Goal: Transaction & Acquisition: Purchase product/service

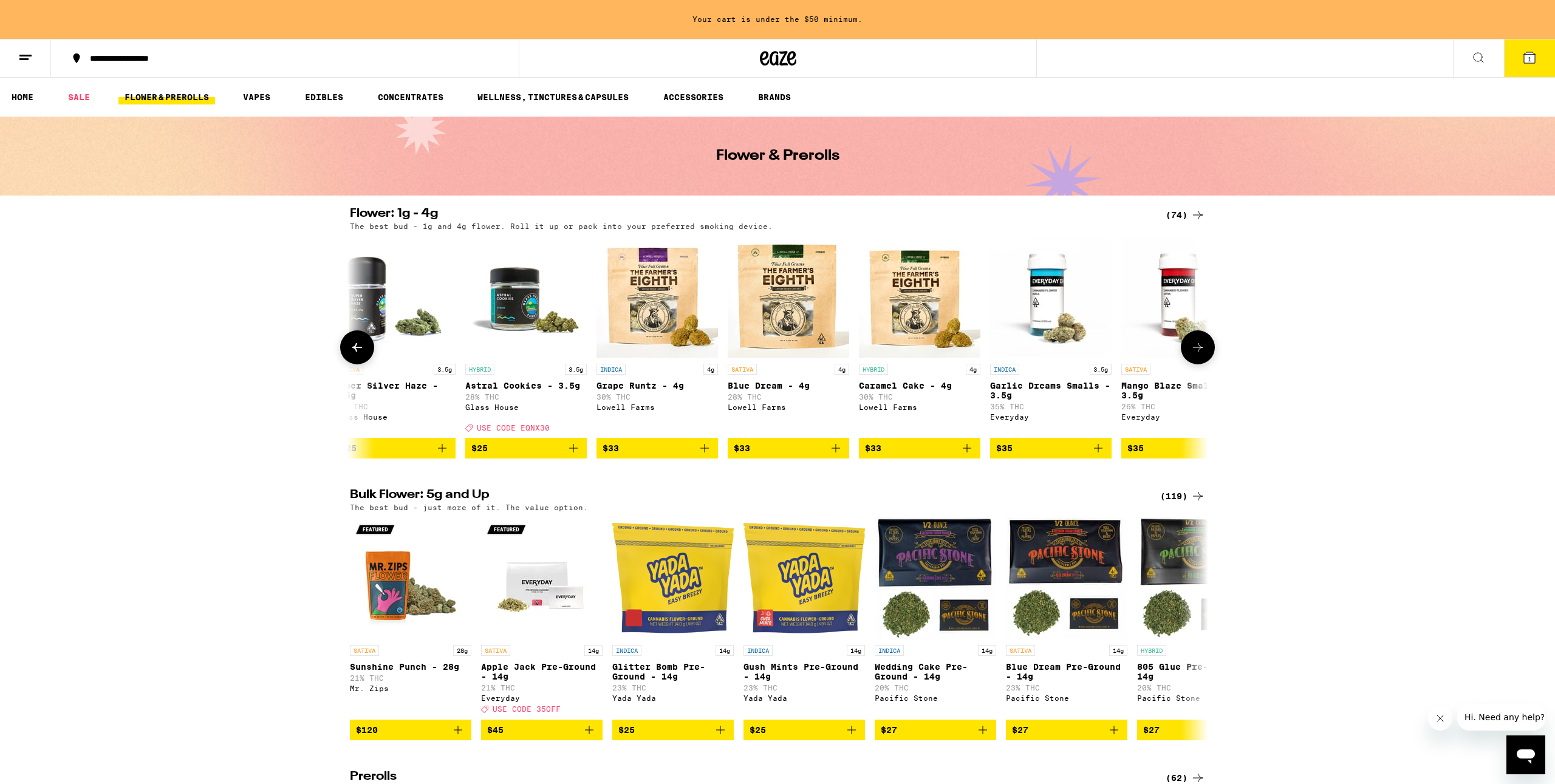
click at [359, 352] on icon at bounding box center [357, 348] width 10 height 9
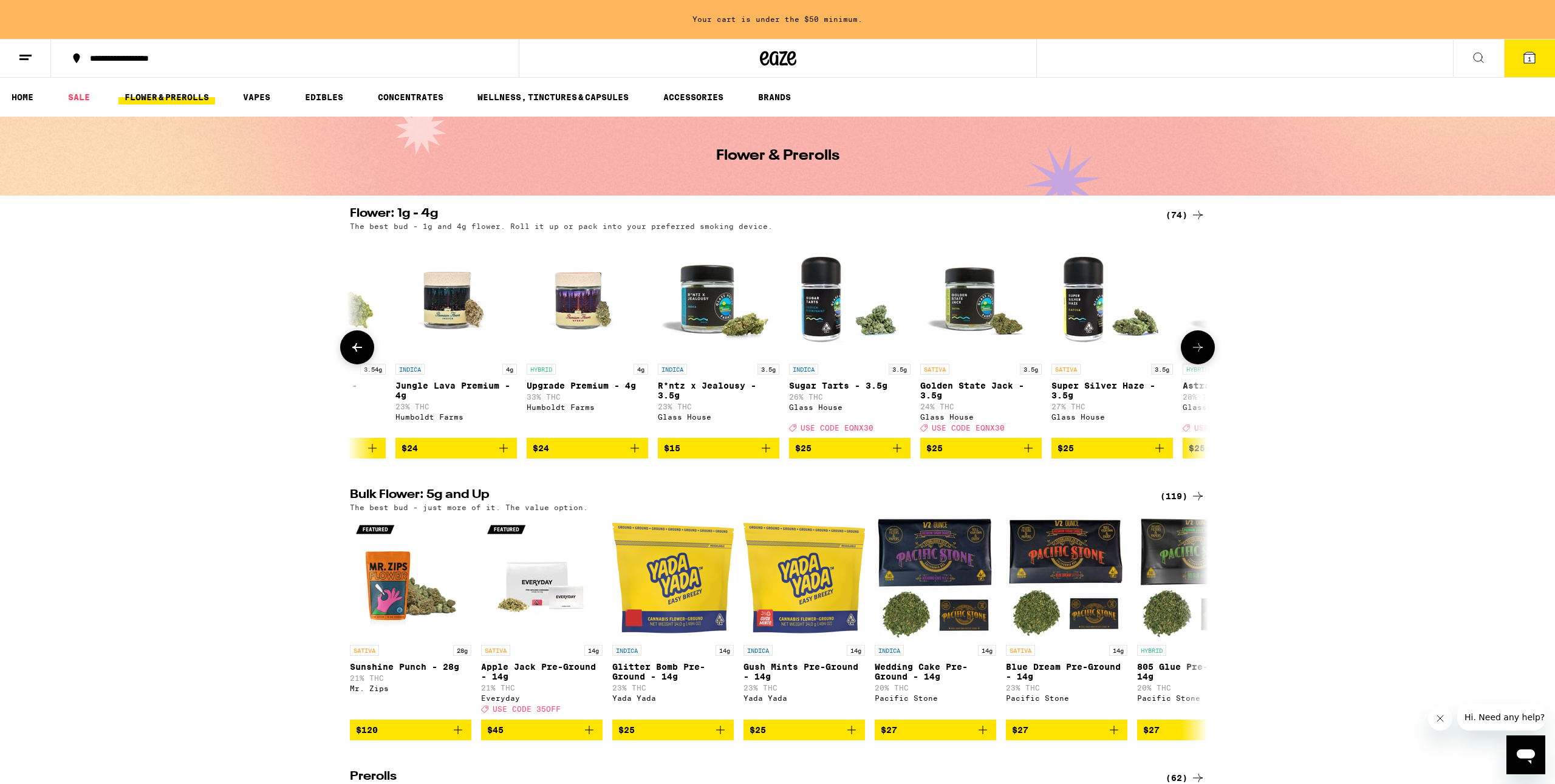
scroll to position [0, 2049]
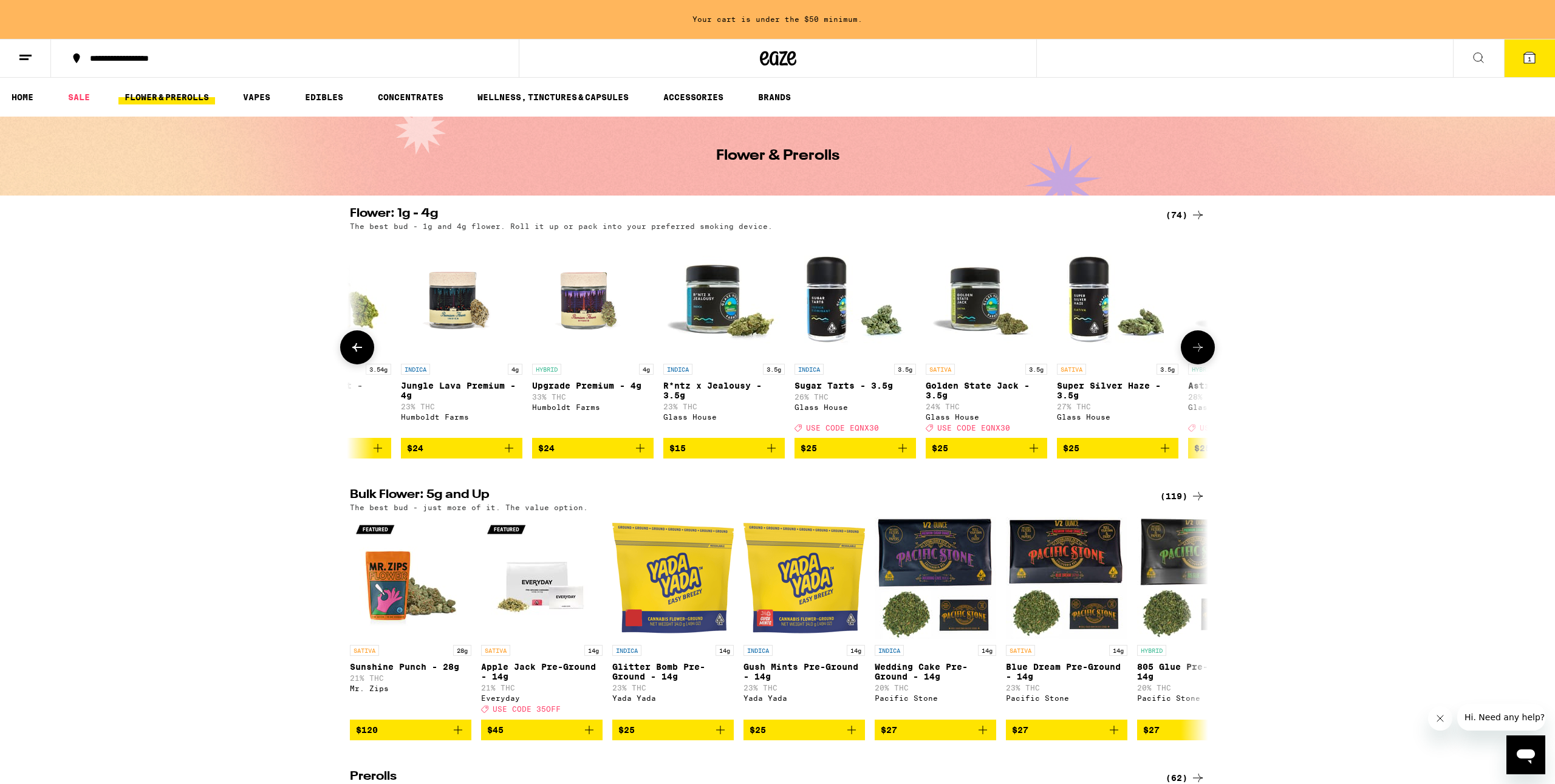
click at [1194, 354] on icon at bounding box center [1198, 347] width 14 height 14
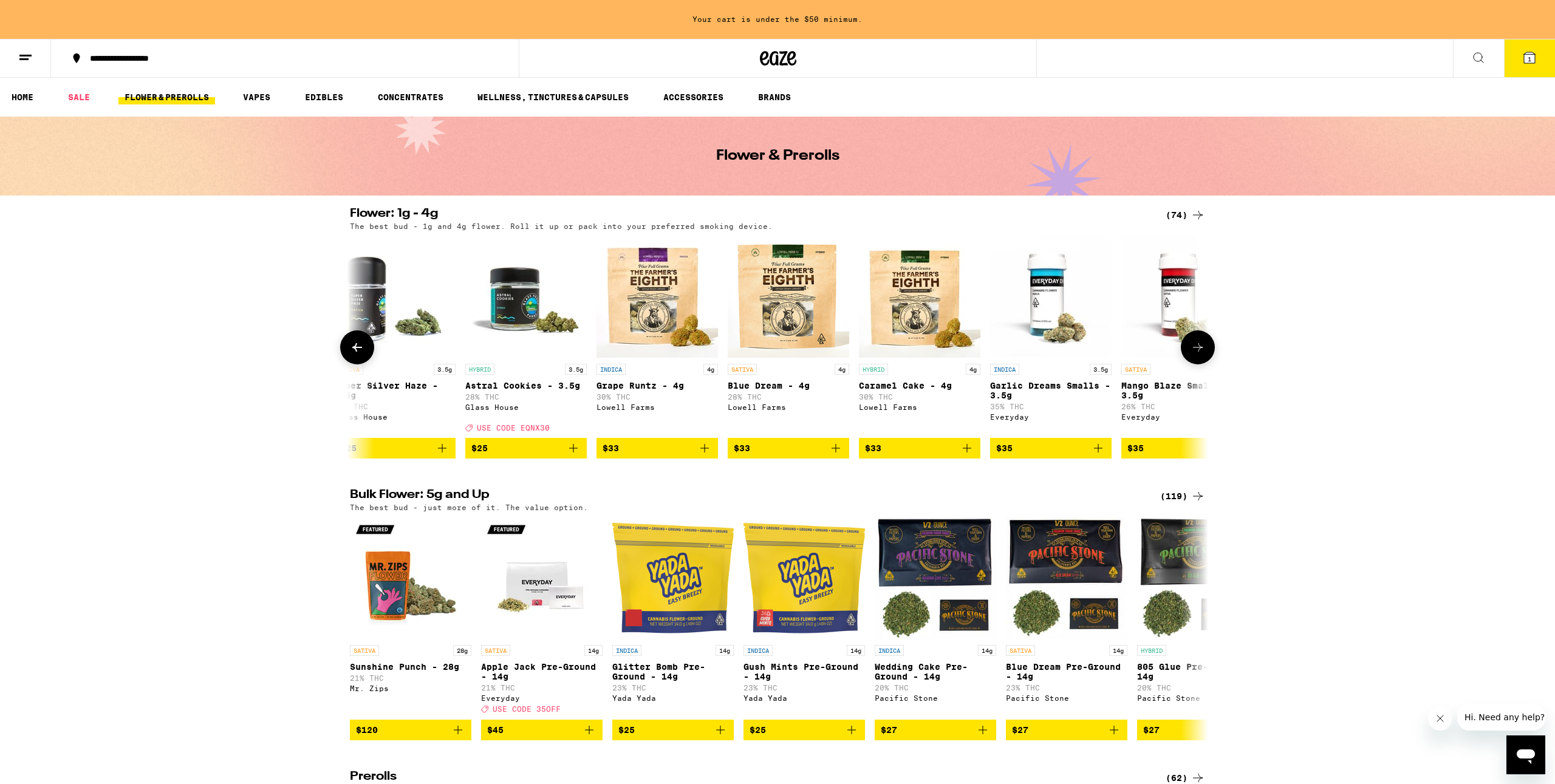
scroll to position [0, 2771]
click at [351, 345] on icon at bounding box center [357, 347] width 14 height 14
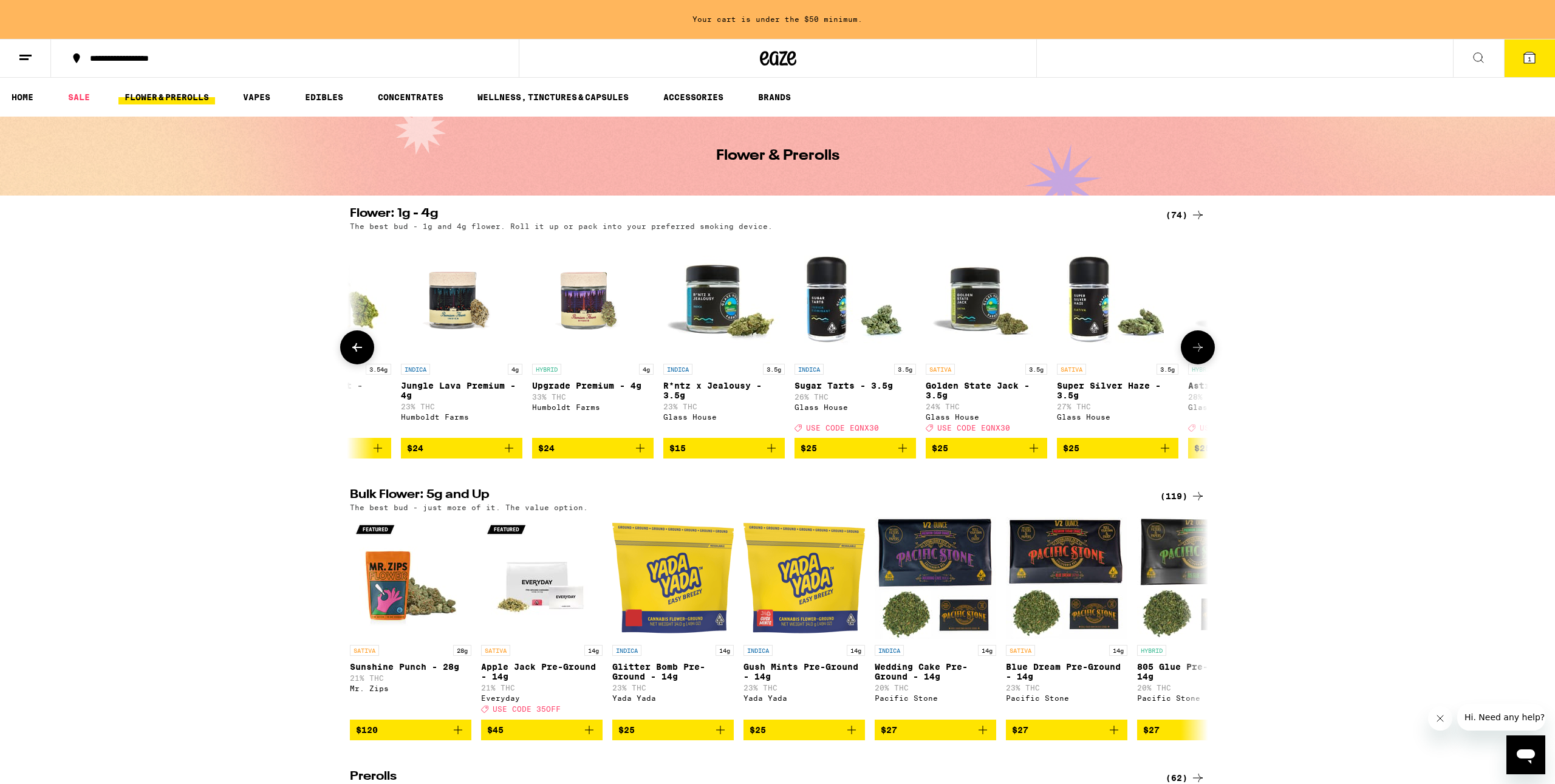
click at [351, 345] on icon at bounding box center [357, 347] width 14 height 14
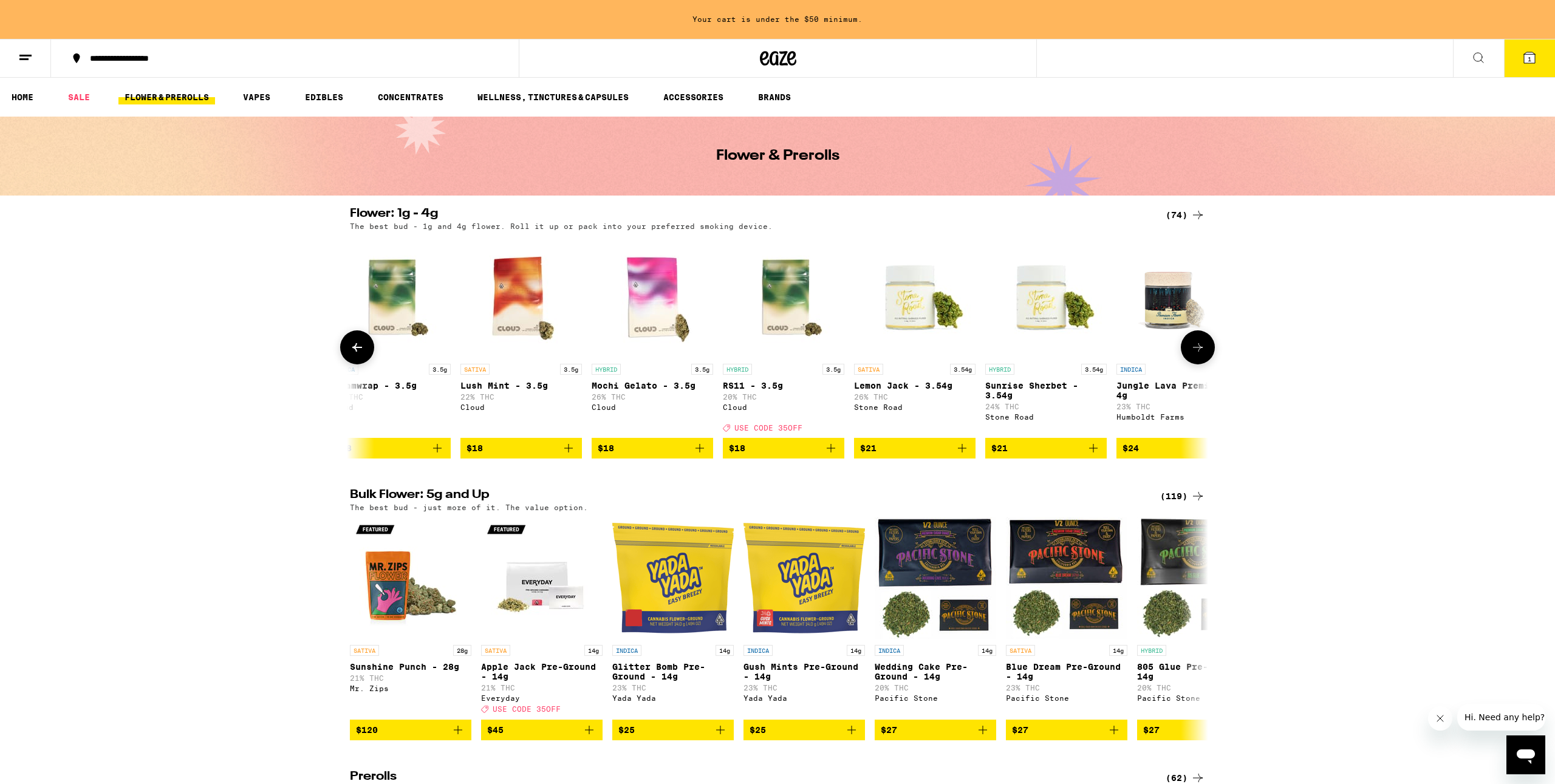
scroll to position [0, 1326]
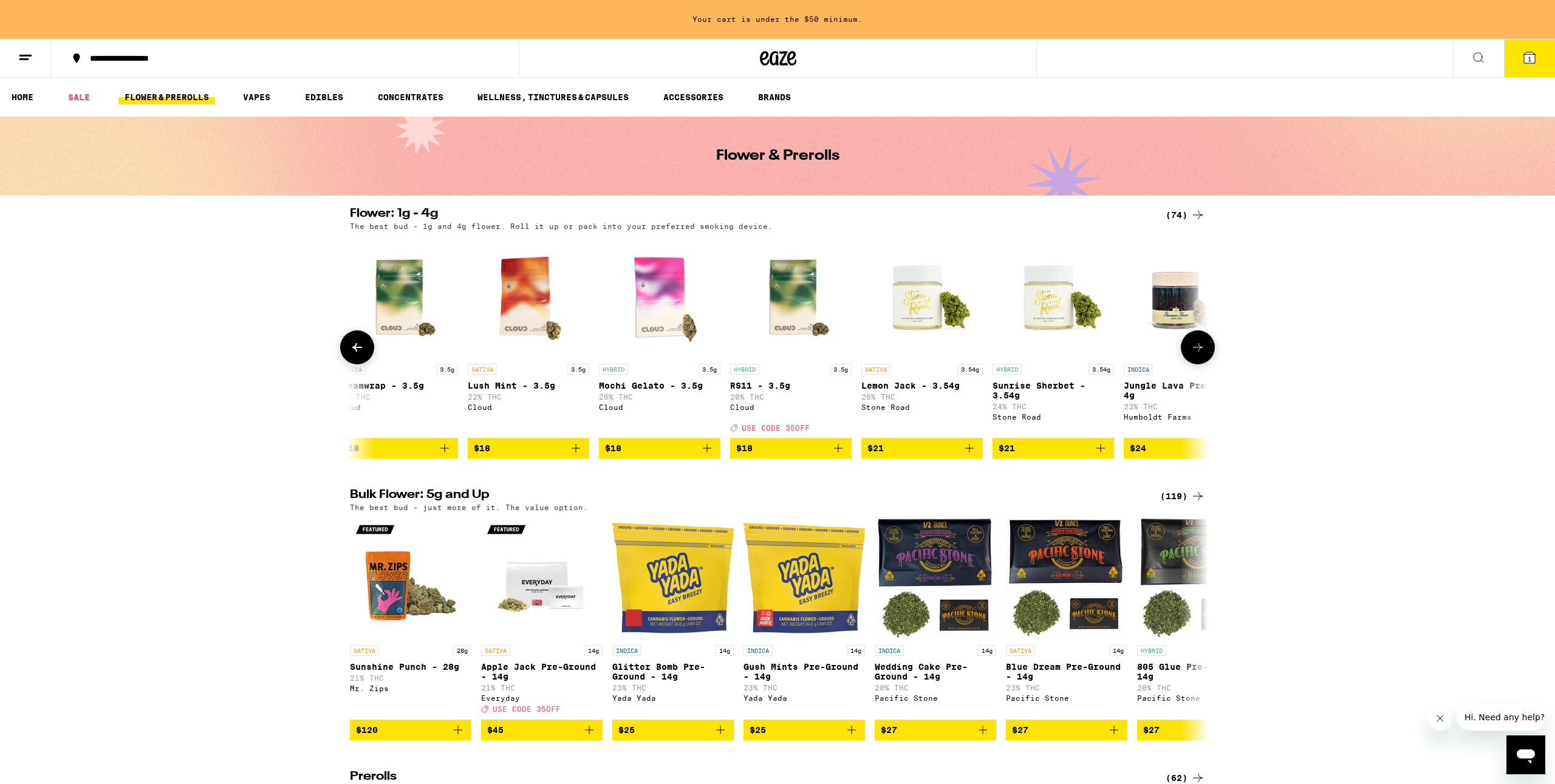
click at [367, 347] on button at bounding box center [357, 347] width 34 height 34
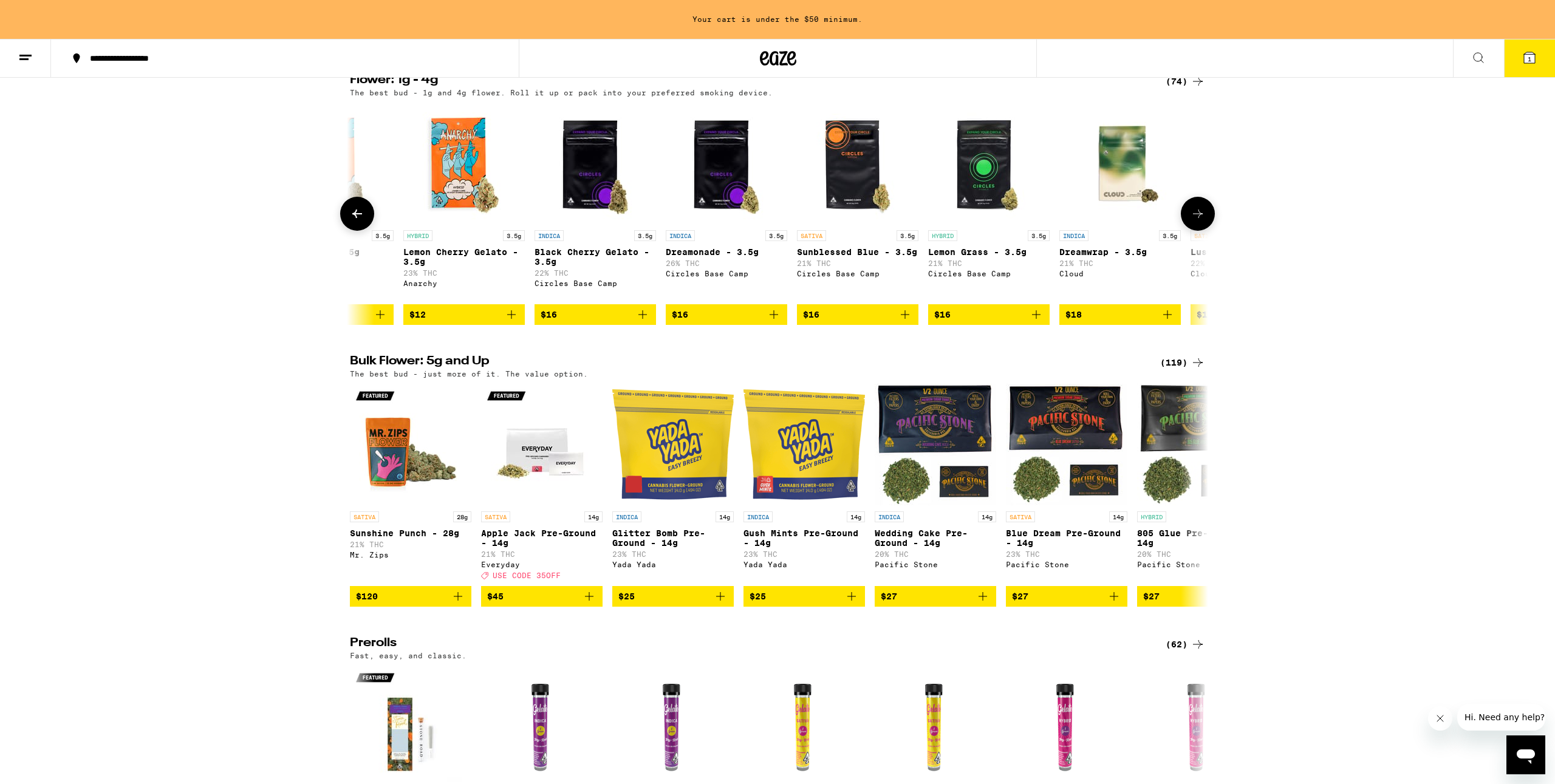
scroll to position [0, 0]
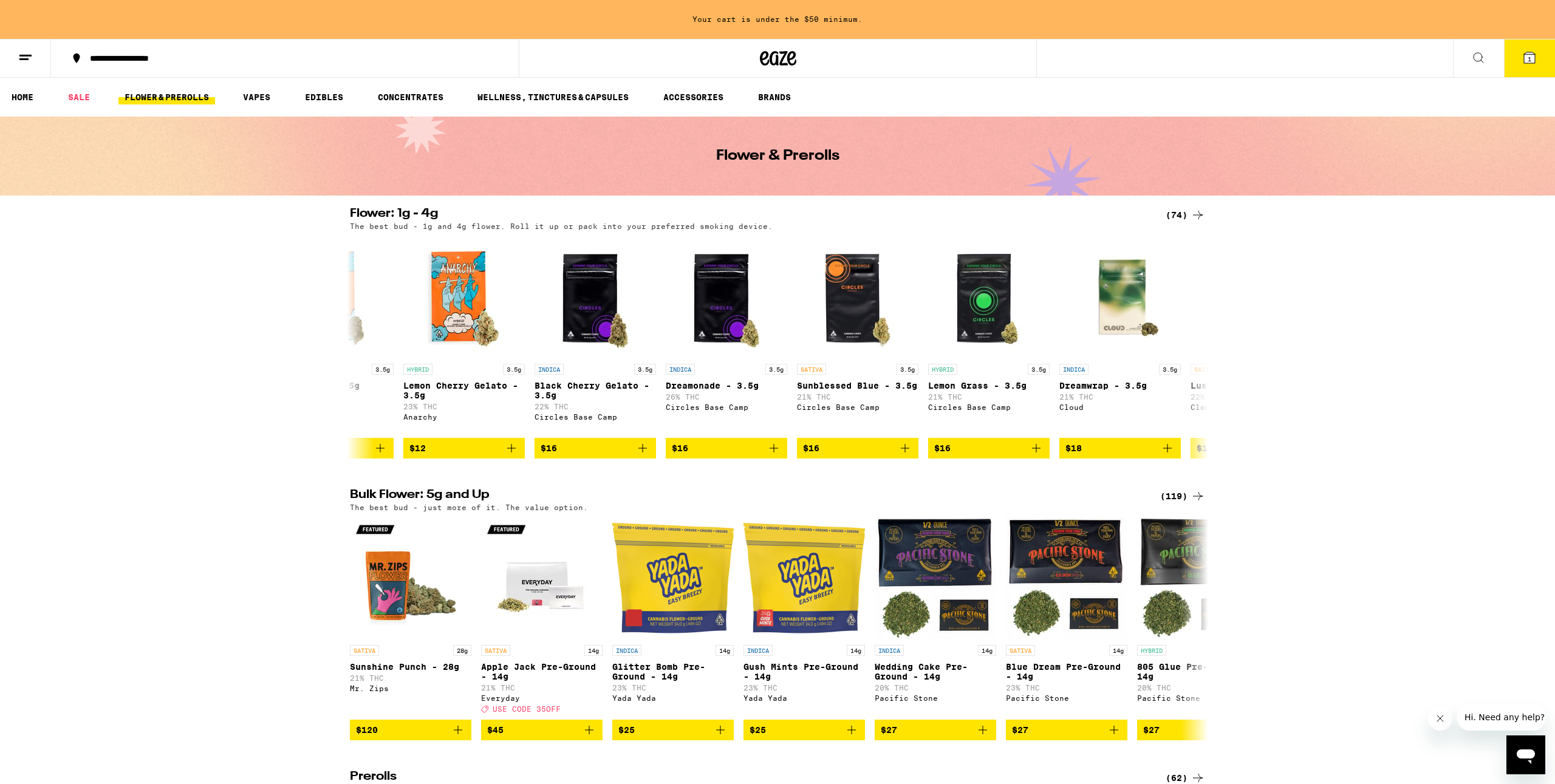
click at [1176, 212] on div "(74)" at bounding box center [1186, 214] width 40 height 14
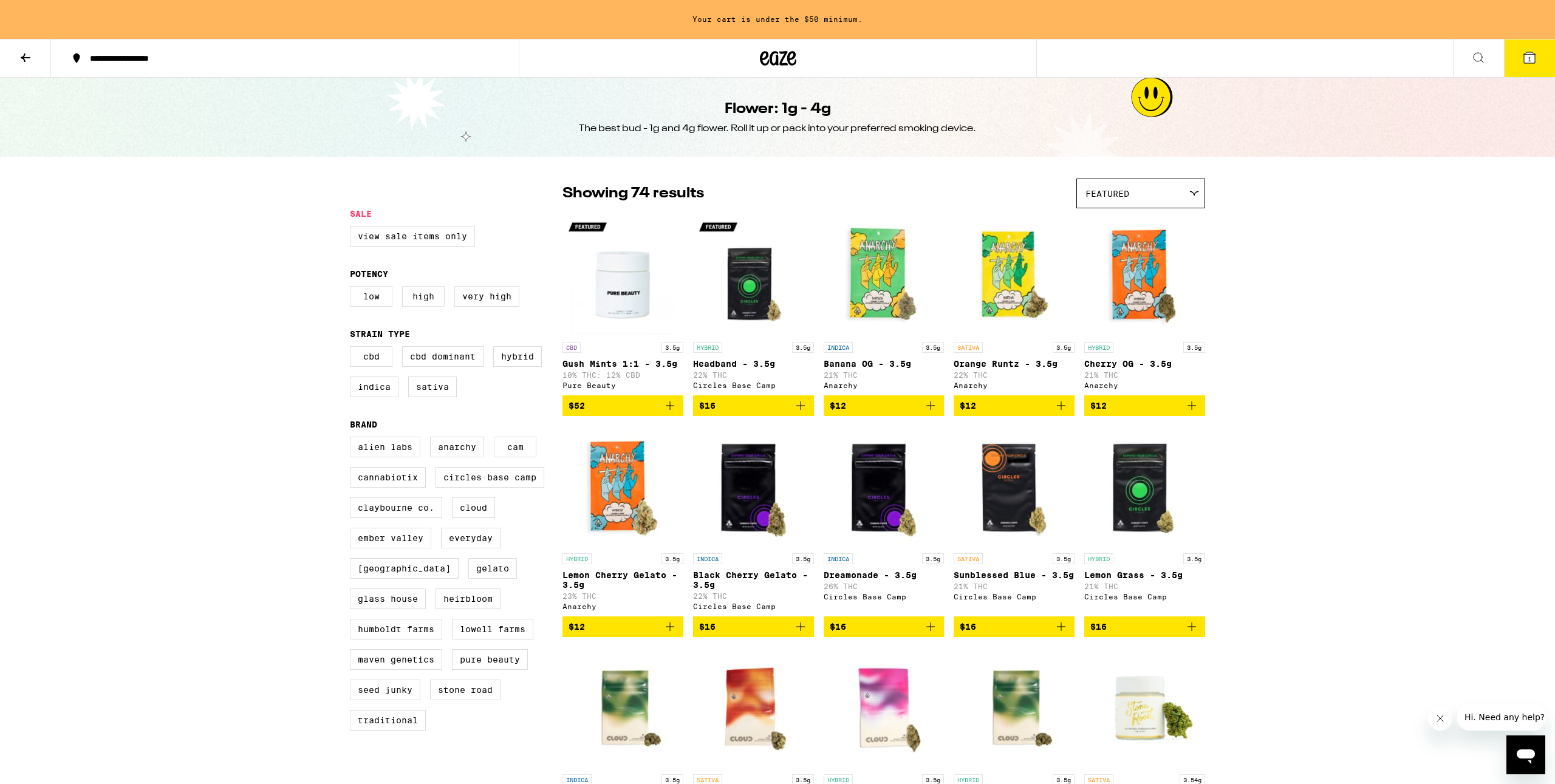
click at [432, 307] on label "High" at bounding box center [423, 296] width 42 height 21
click at [353, 289] on input "High" at bounding box center [352, 288] width 1 height 1
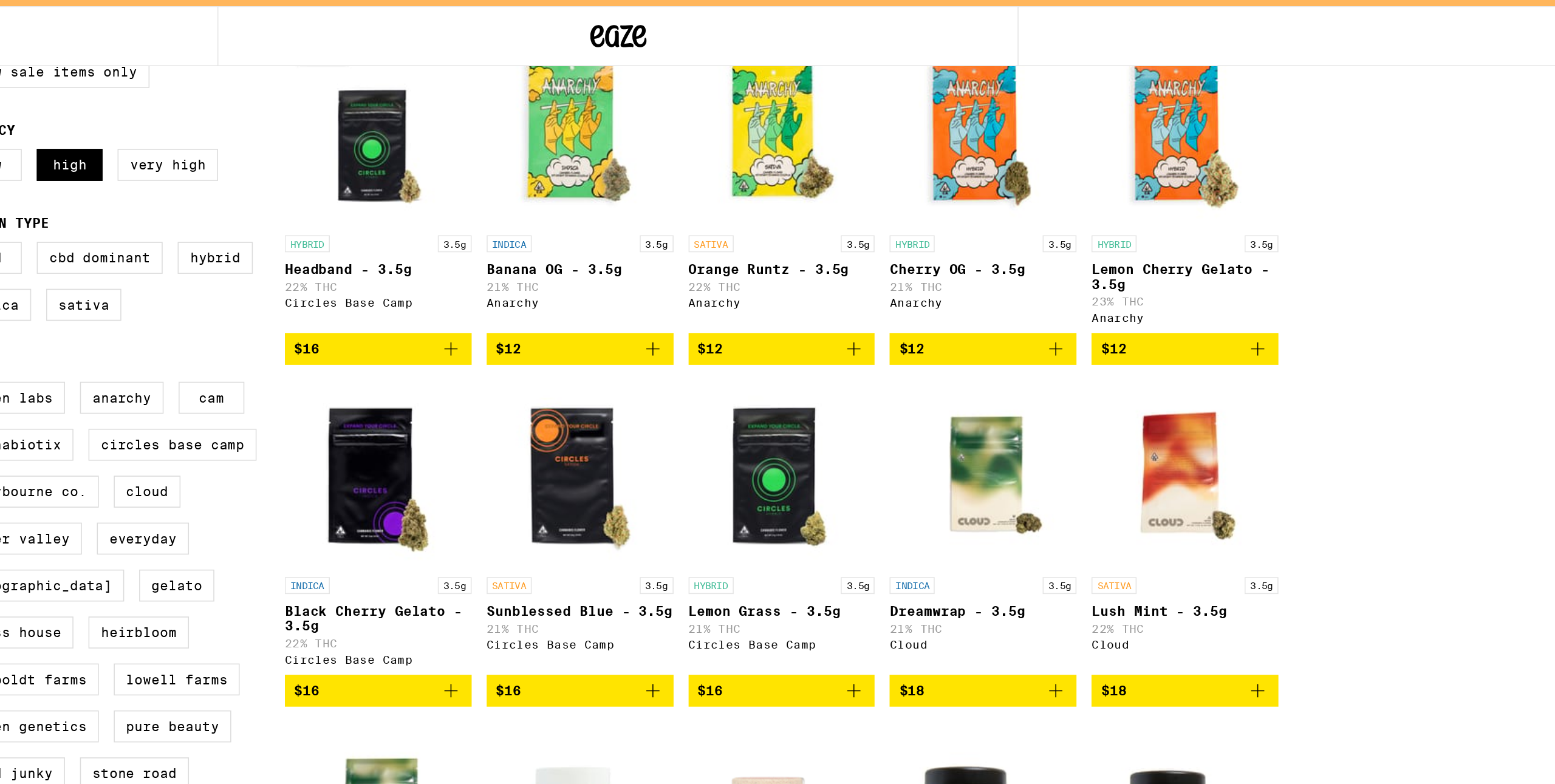
scroll to position [100, 0]
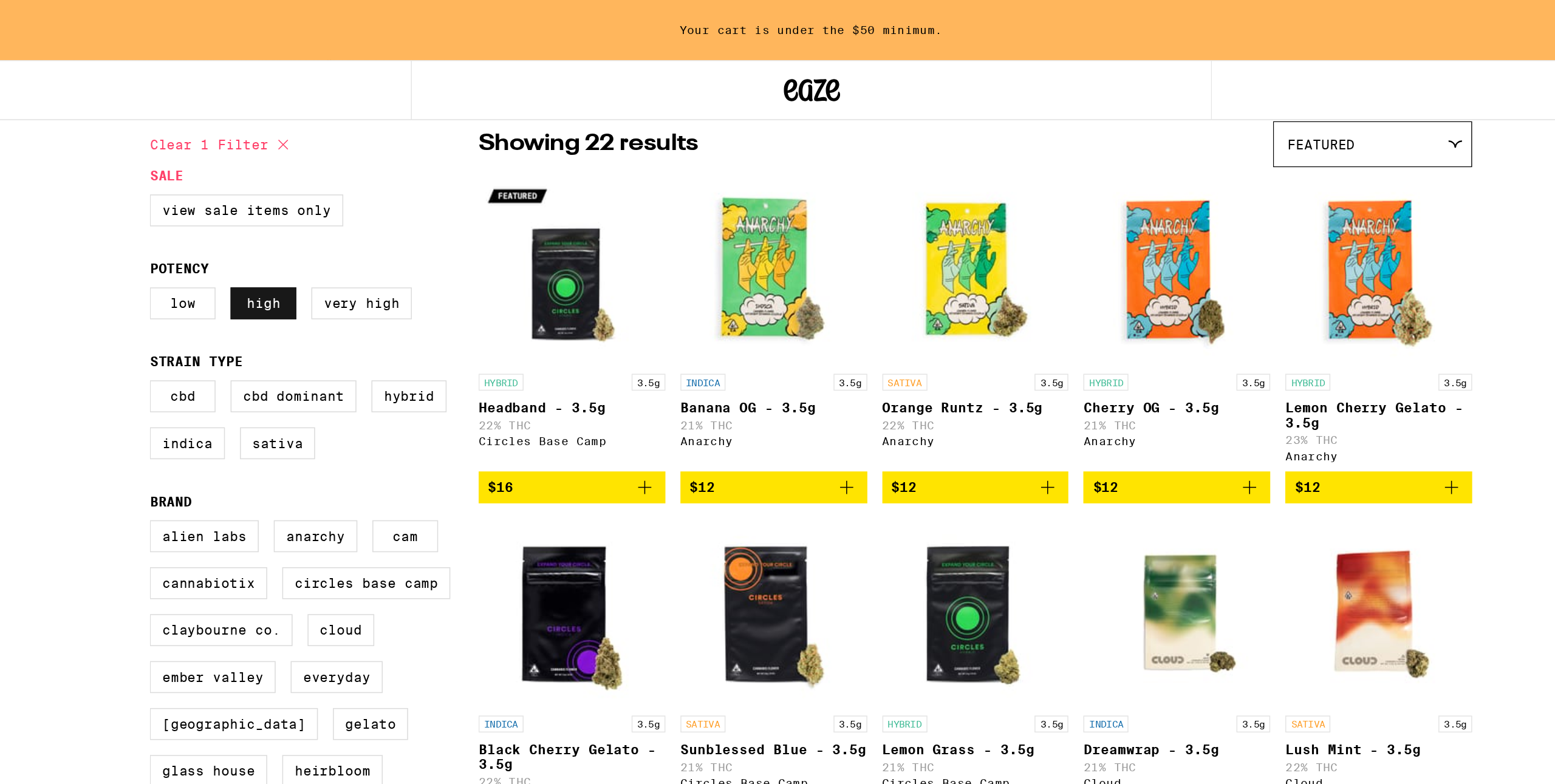
click at [426, 206] on label "High" at bounding box center [423, 196] width 42 height 21
click at [353, 188] on input "High" at bounding box center [352, 188] width 1 height 1
checkbox input "false"
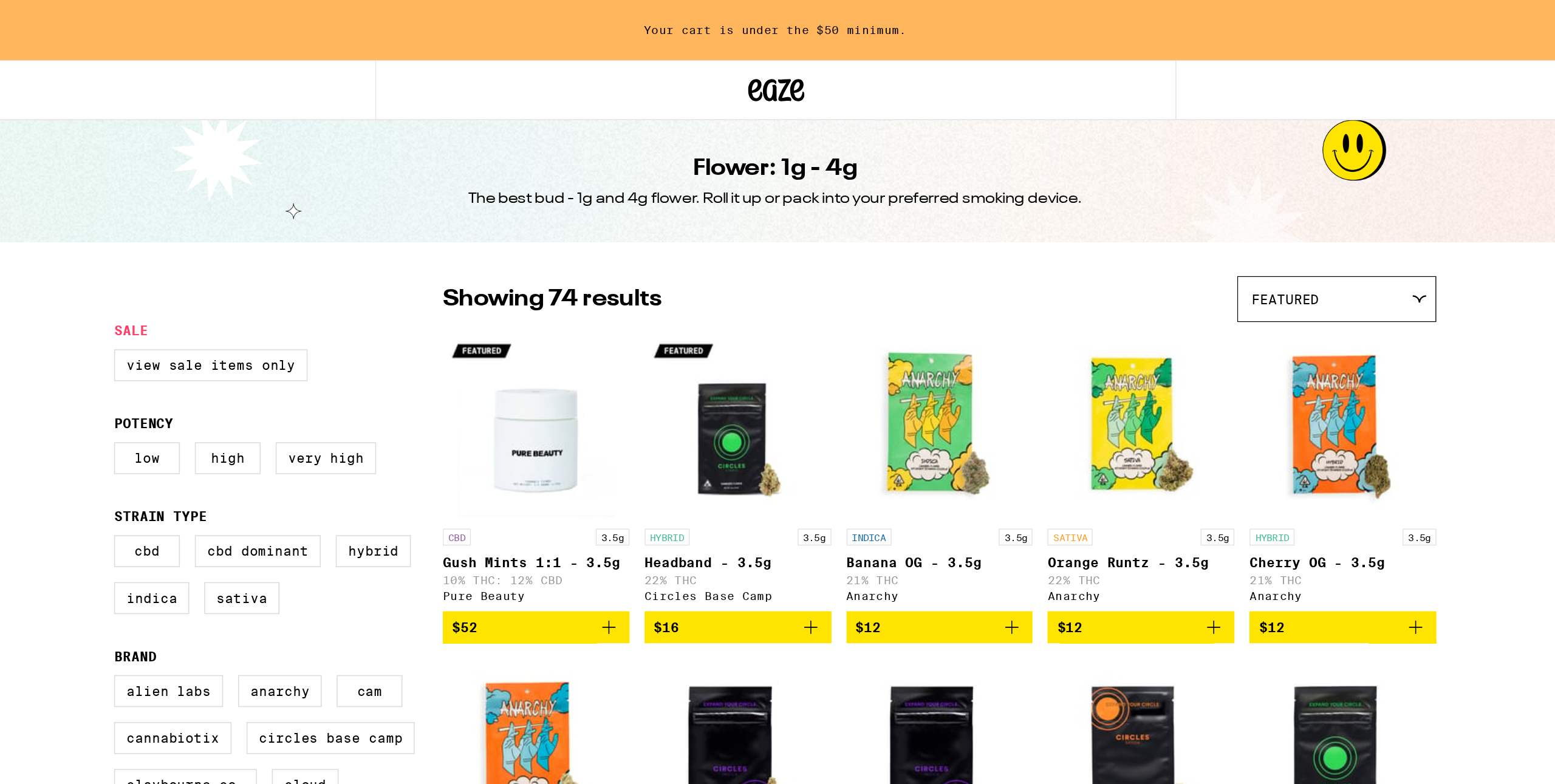
click at [1169, 196] on div "Featured" at bounding box center [1141, 193] width 127 height 29
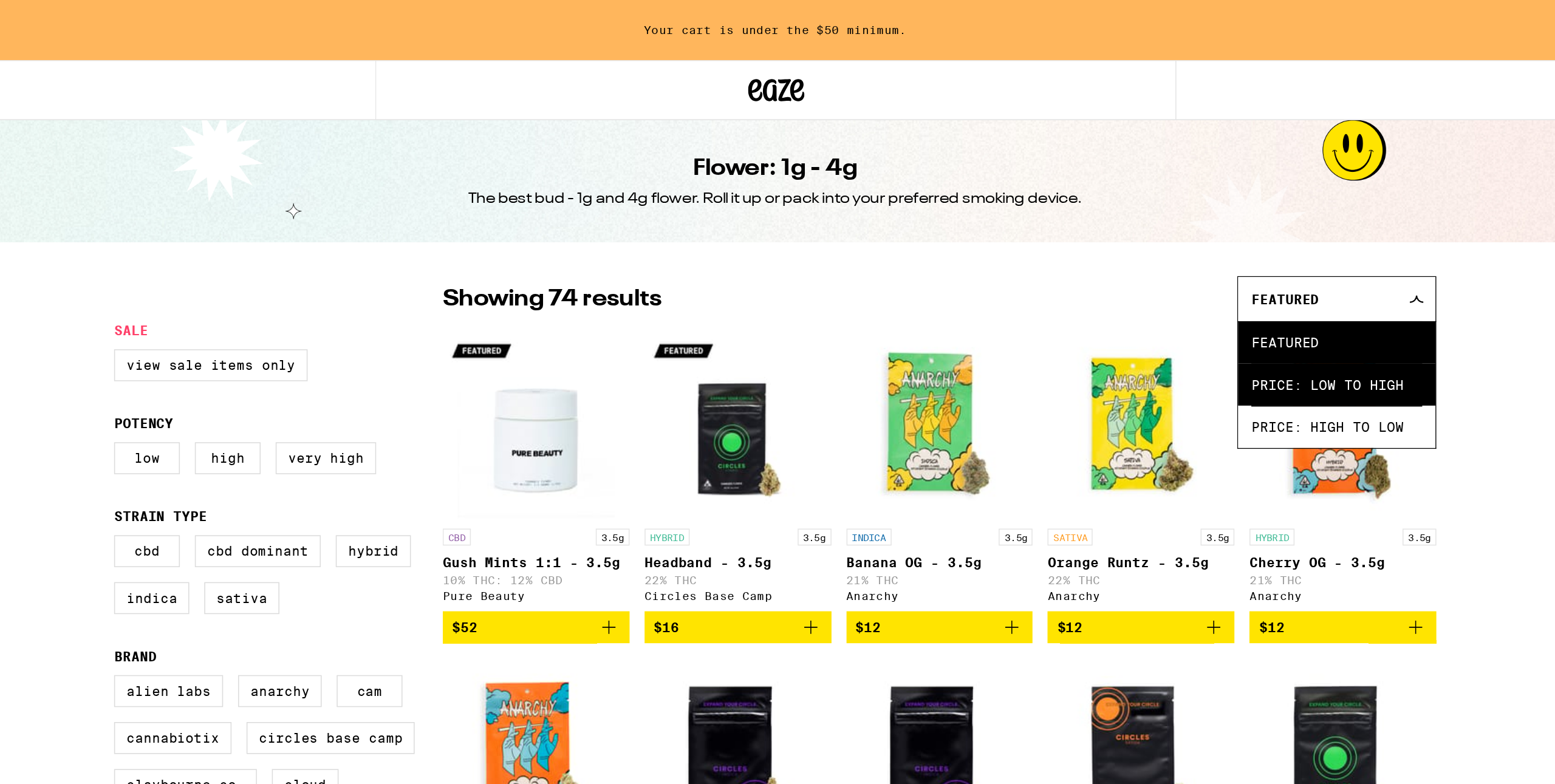
click at [1141, 245] on span "Price: Low to High" at bounding box center [1141, 248] width 111 height 27
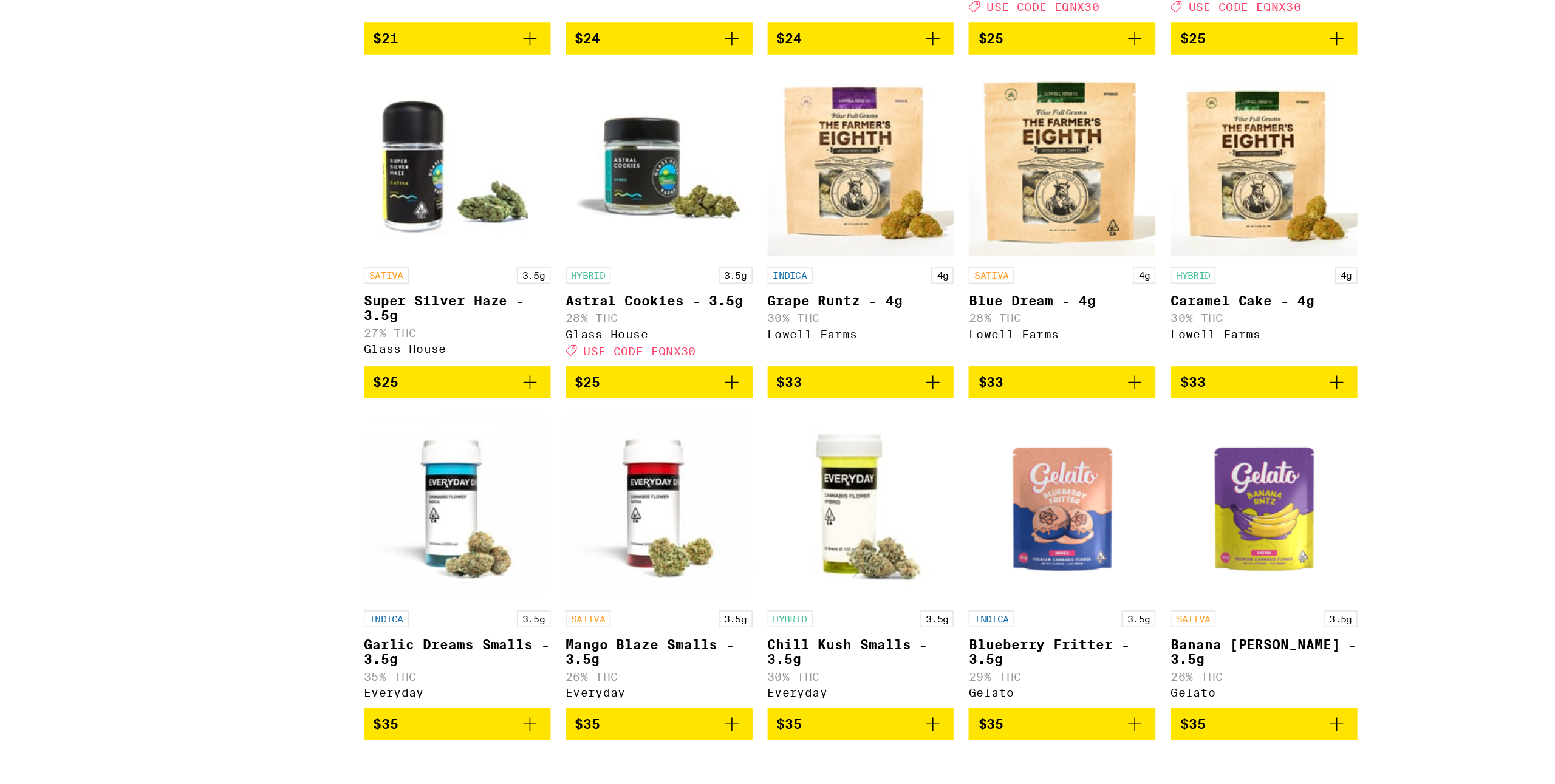
scroll to position [789, 0]
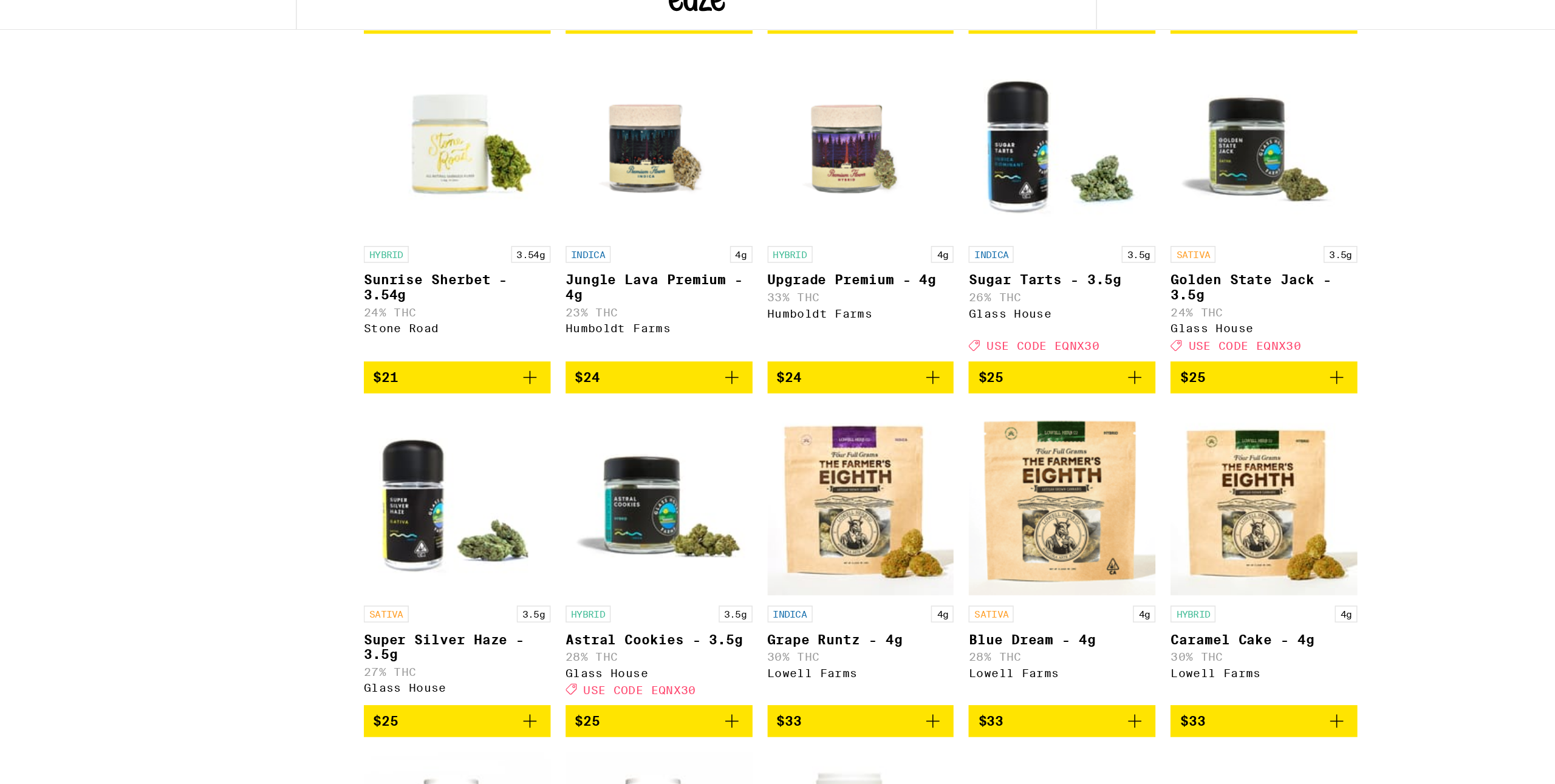
click at [592, 275] on div "Stone Road" at bounding box center [623, 270] width 121 height 8
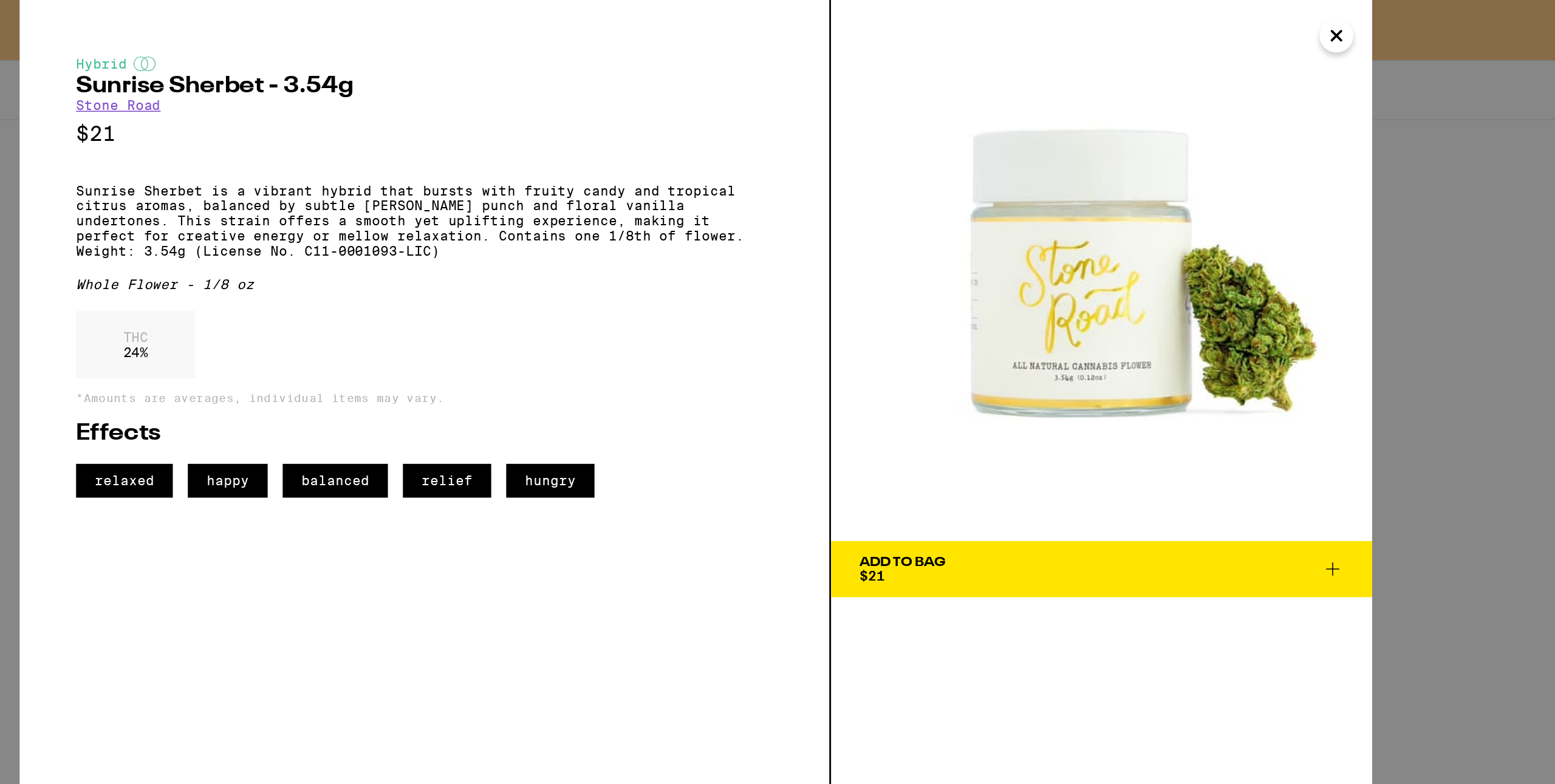
click at [416, 71] on link "Stone Road" at bounding box center [404, 68] width 55 height 10
click at [411, 68] on link "Stone Road" at bounding box center [404, 68] width 55 height 10
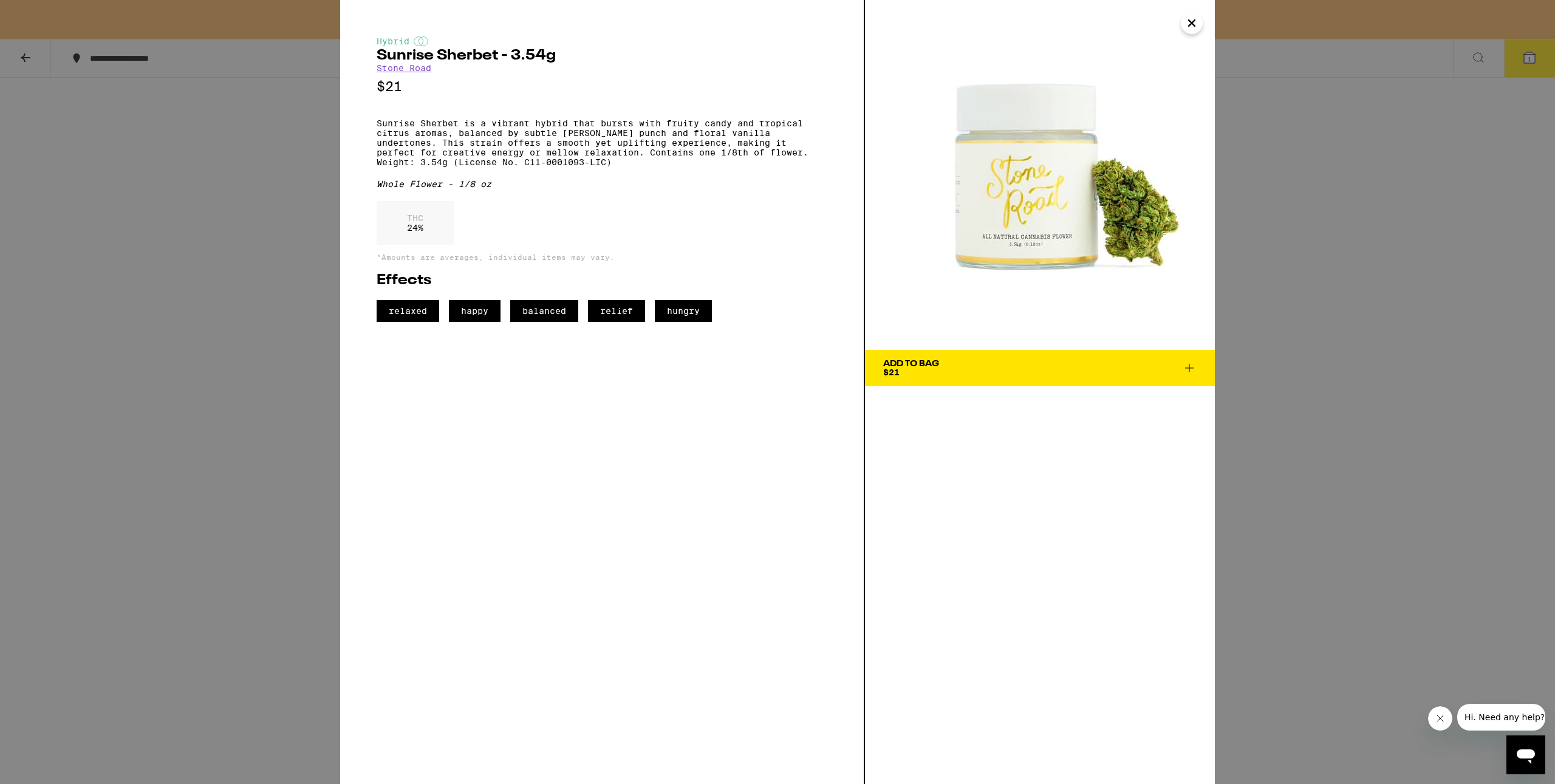
click at [406, 60] on h2 "Sunrise Sherbet - 3.54g" at bounding box center [602, 55] width 451 height 14
click at [383, 72] on link "Stone Road" at bounding box center [404, 68] width 55 height 10
click at [1199, 26] on button "Close" at bounding box center [1192, 23] width 22 height 22
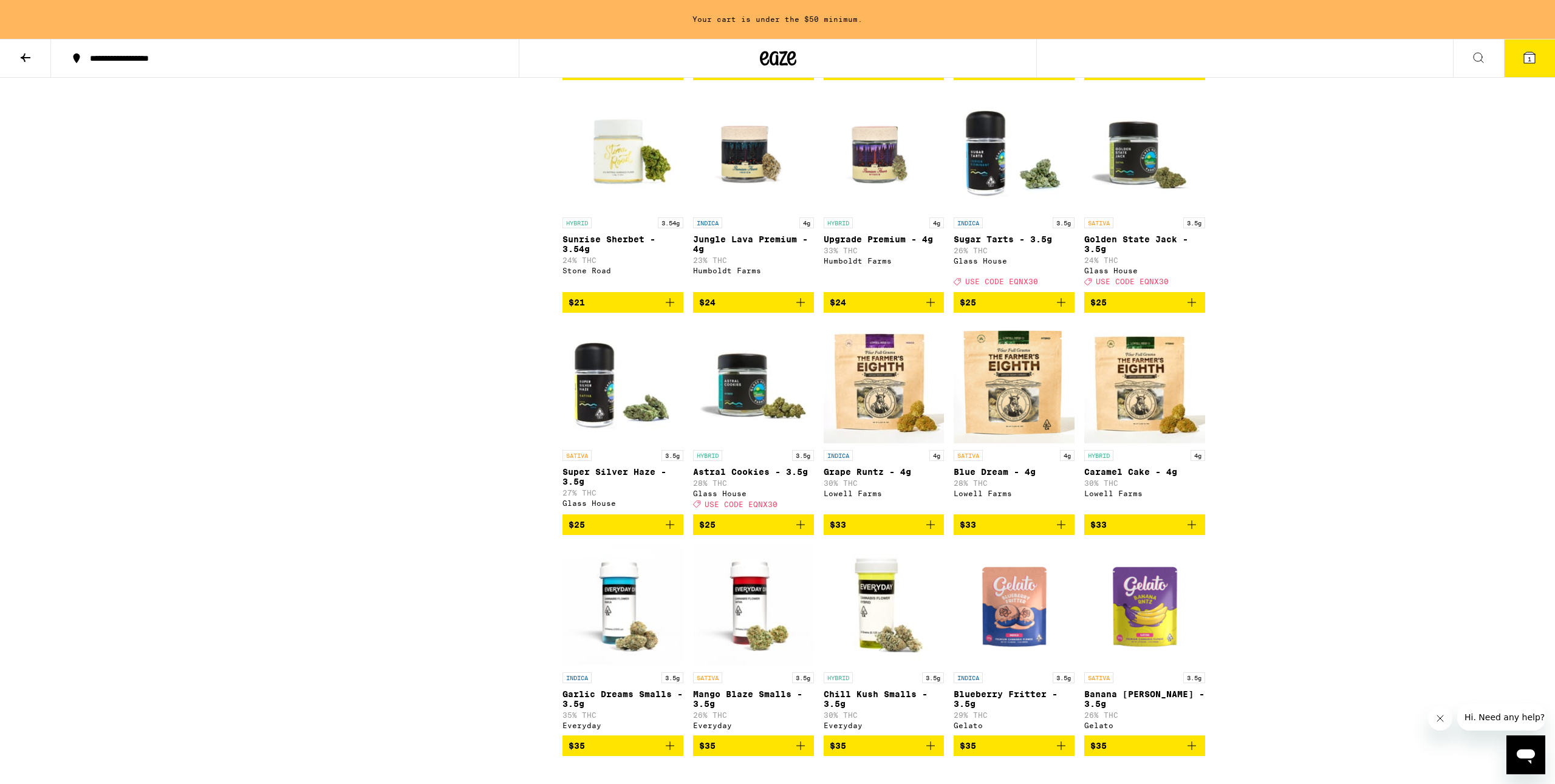
click at [29, 71] on button at bounding box center [25, 59] width 51 height 39
click at [31, 59] on icon at bounding box center [25, 57] width 14 height 14
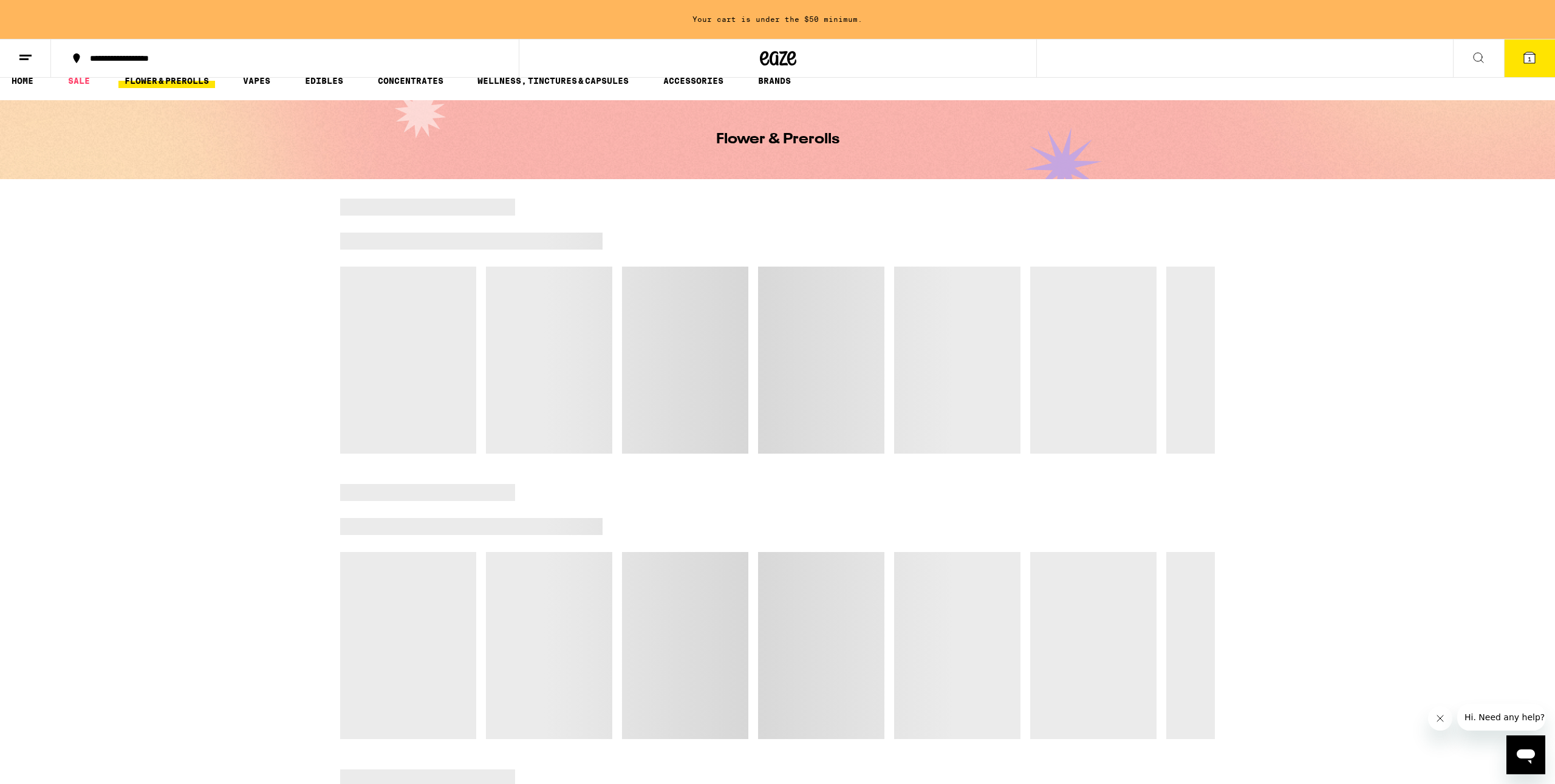
scroll to position [28, 0]
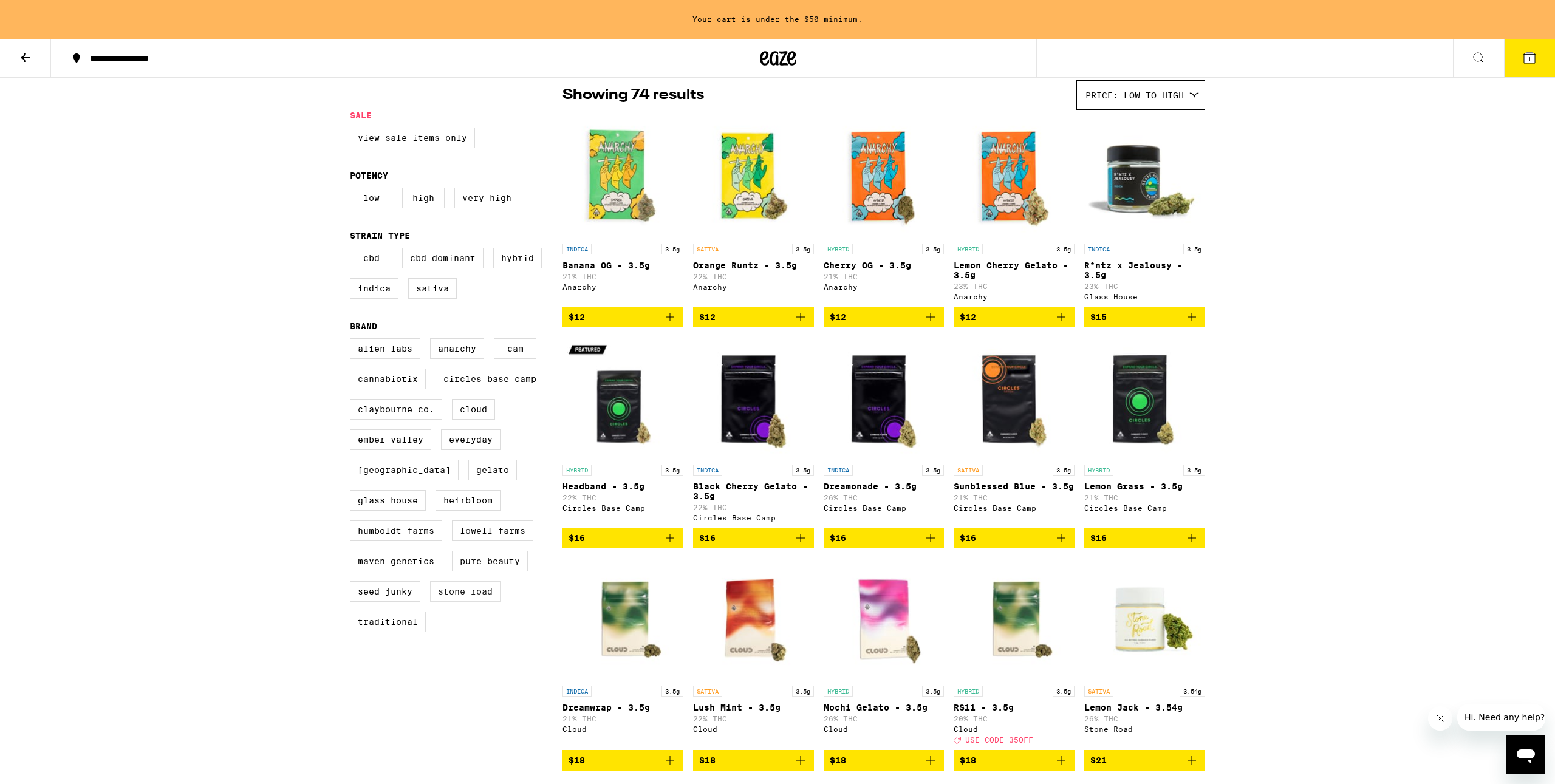
scroll to position [101, 0]
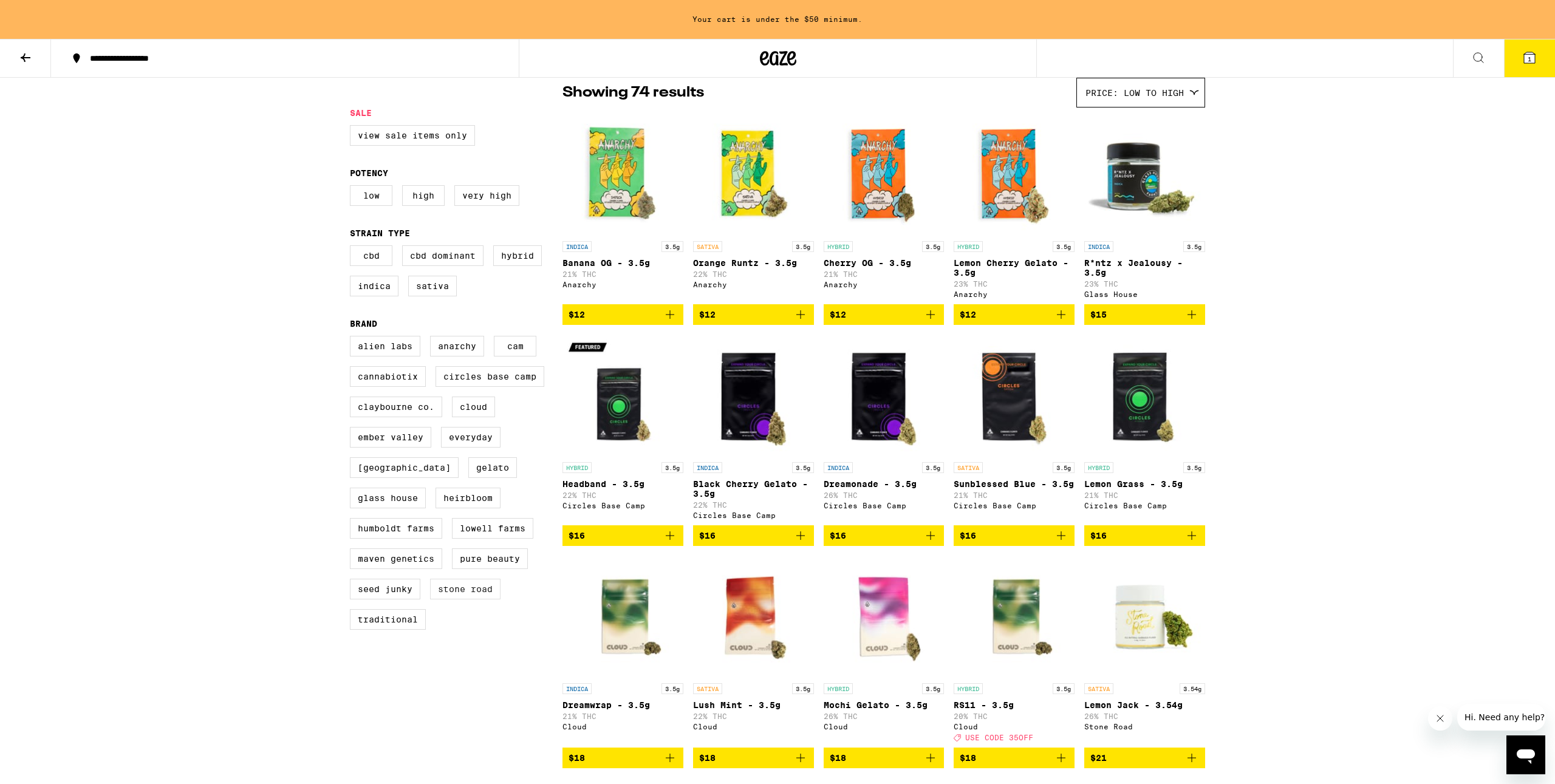
click at [462, 599] on label "Stone Road" at bounding box center [465, 589] width 70 height 21
click at [353, 339] on input "Stone Road" at bounding box center [352, 338] width 1 height 1
checkbox input "true"
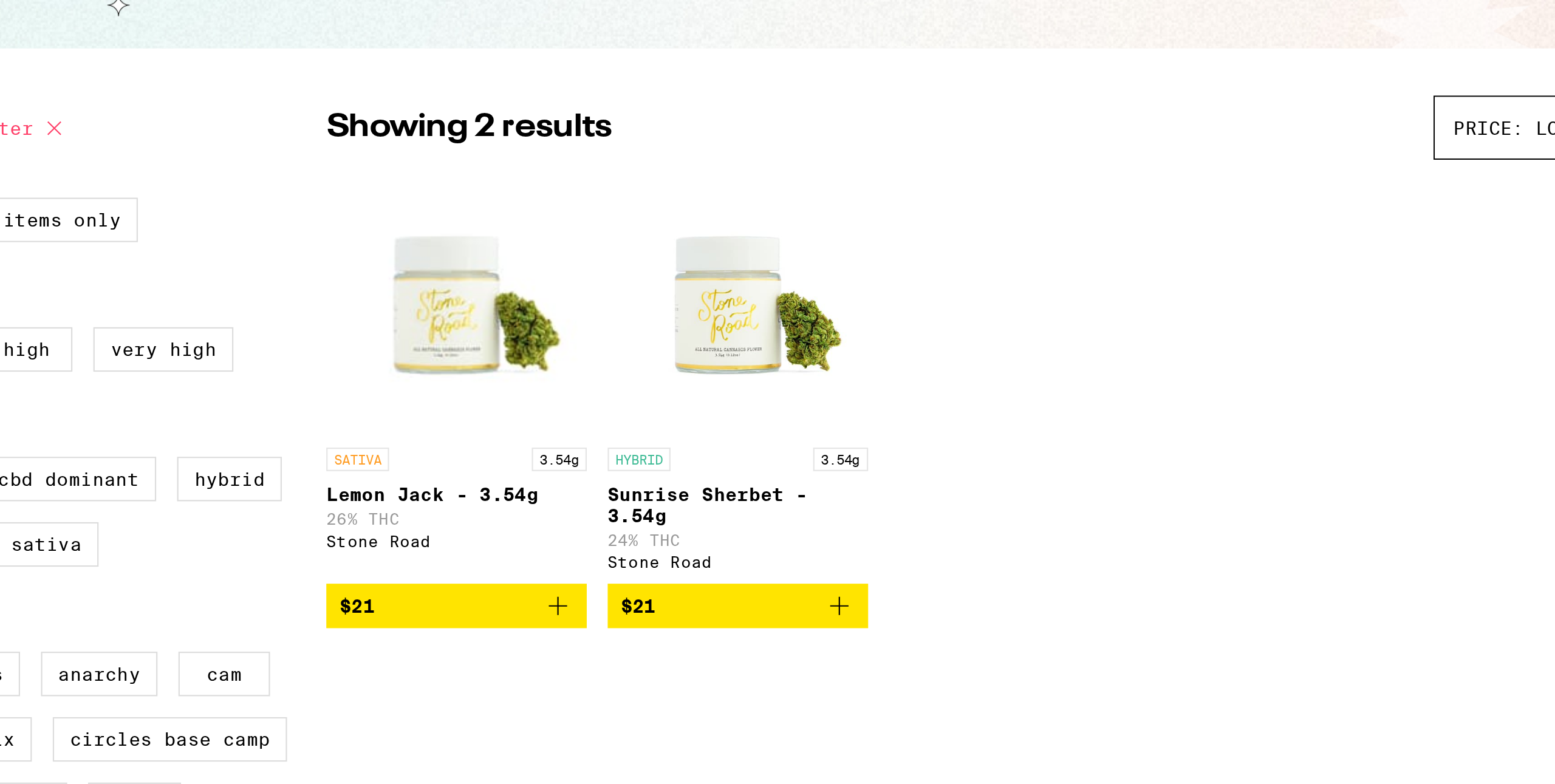
click at [626, 287] on img "Open page for Lemon Jack - 3.54g from Stone Road" at bounding box center [623, 275] width 121 height 122
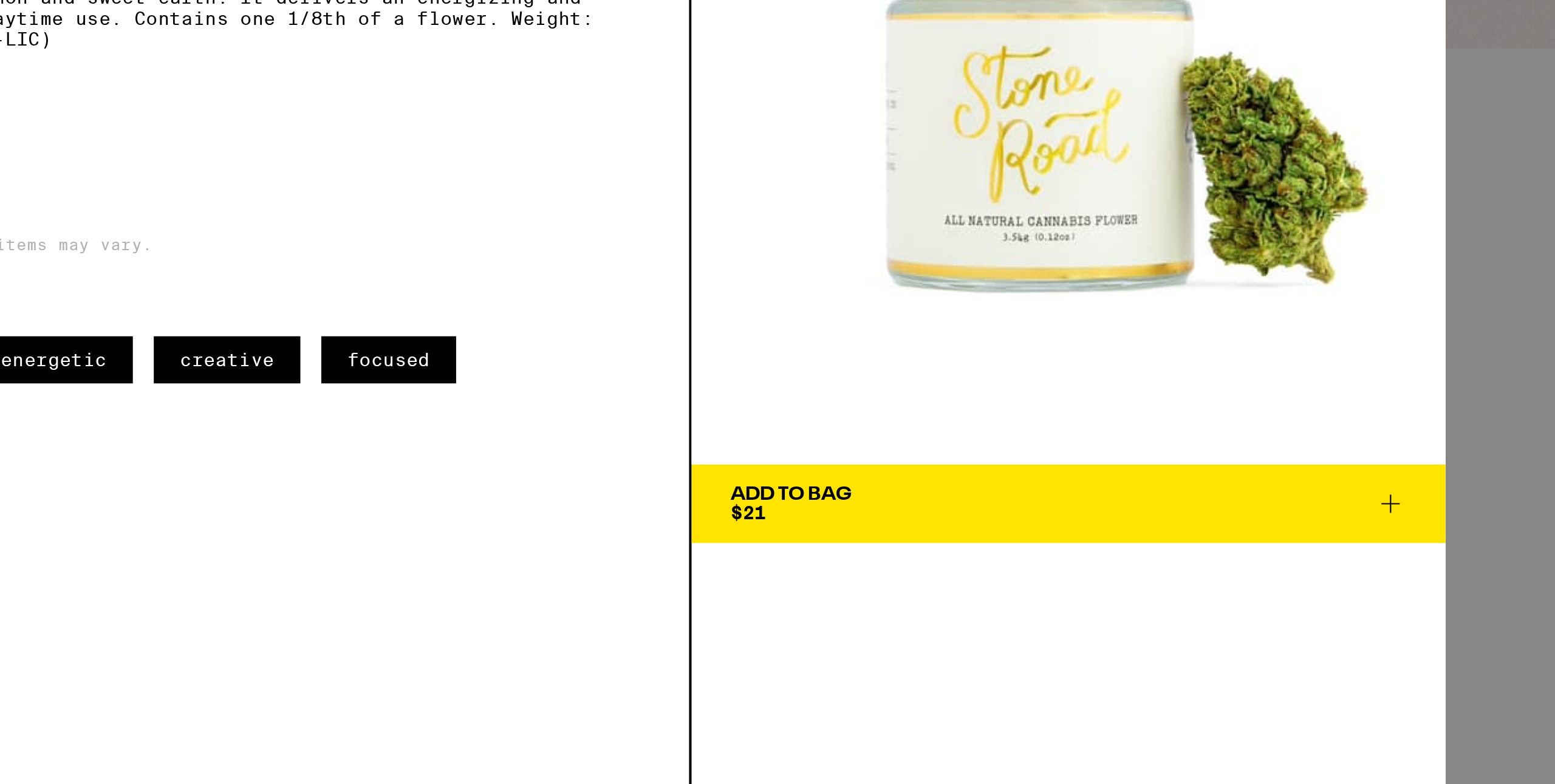
click at [954, 360] on span "Add To Bag $21" at bounding box center [1040, 368] width 314 height 17
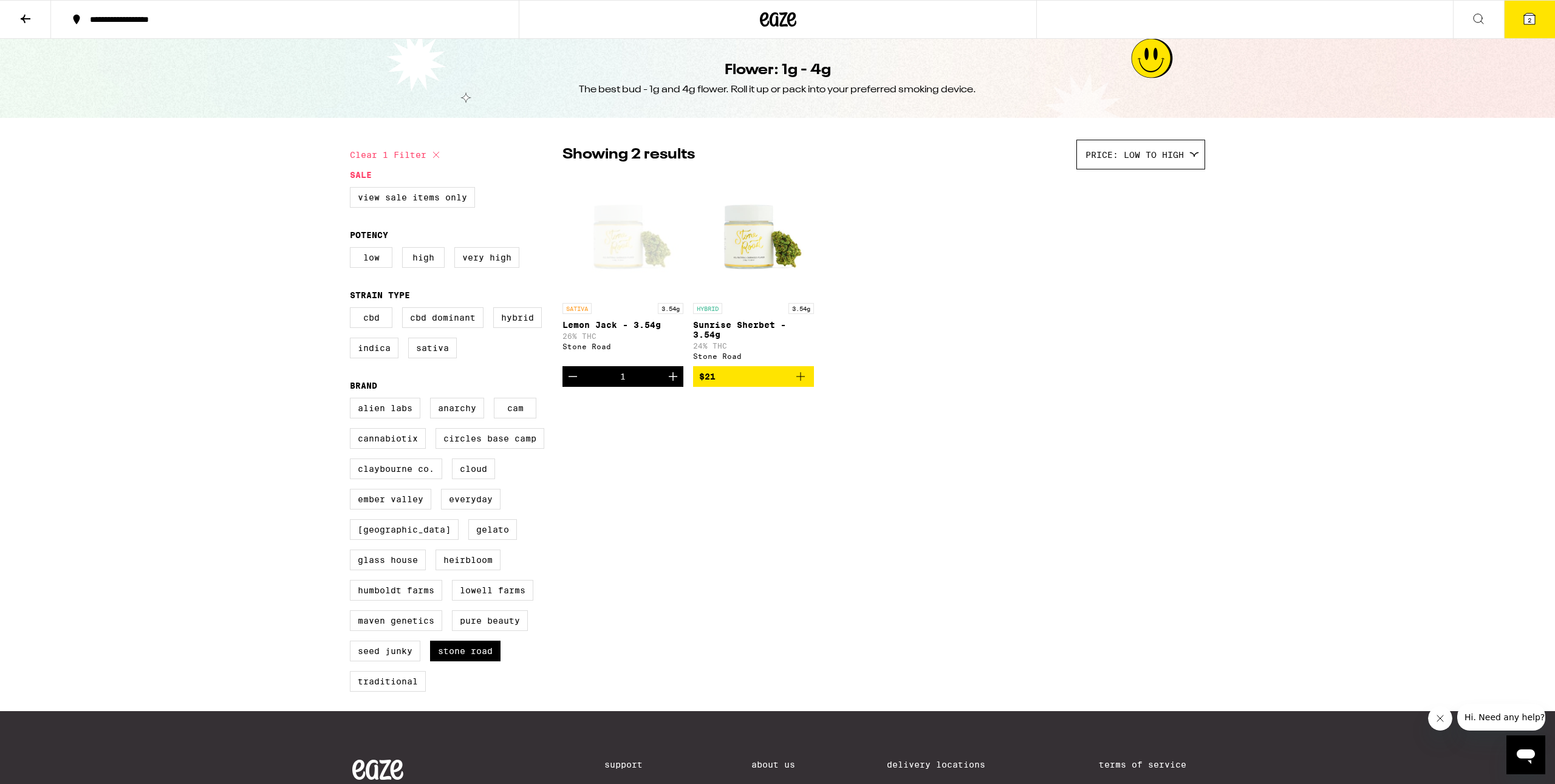
click at [1538, 14] on button "2" at bounding box center [1530, 19] width 51 height 38
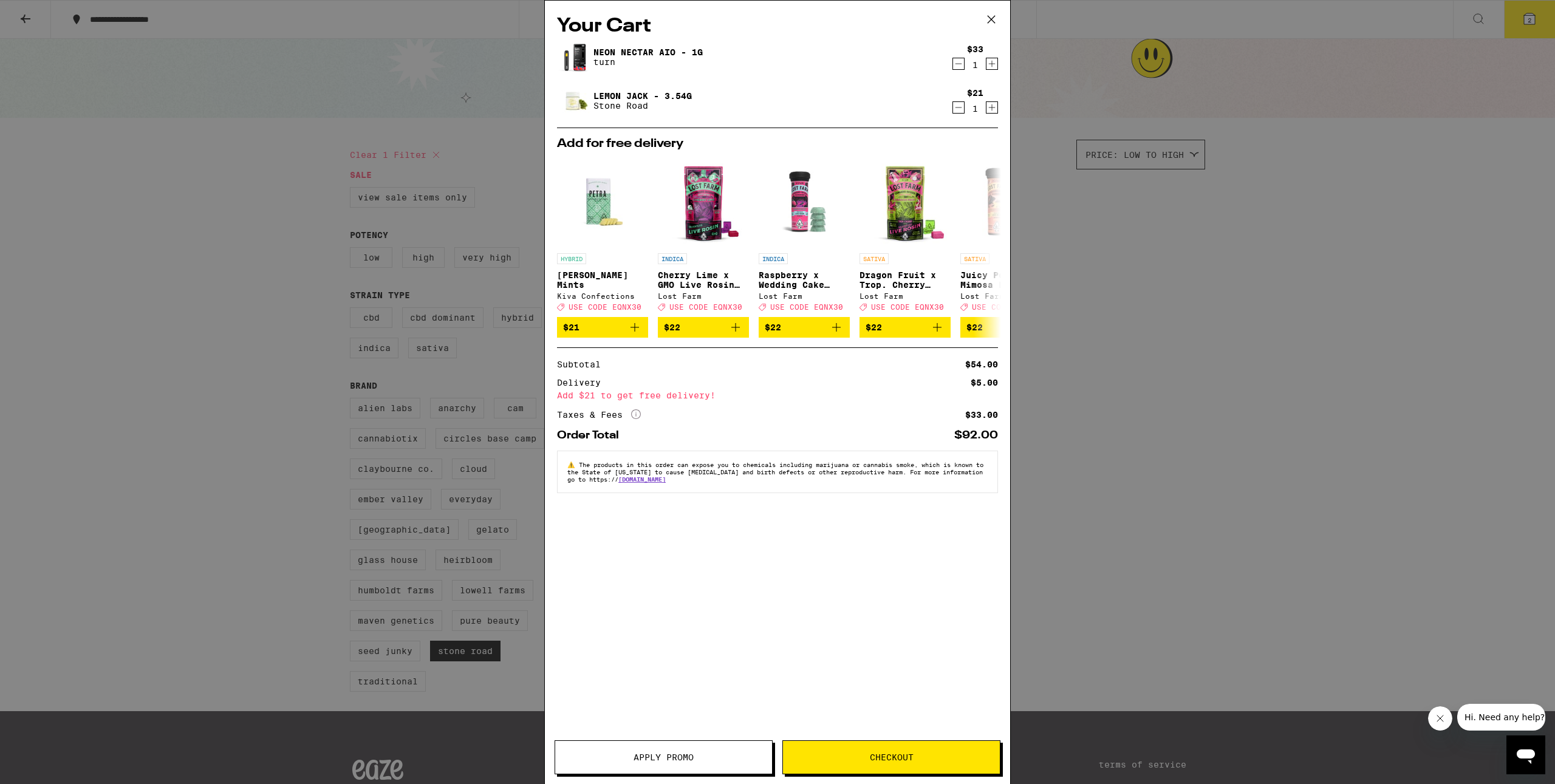
click at [988, 24] on icon at bounding box center [991, 19] width 18 height 18
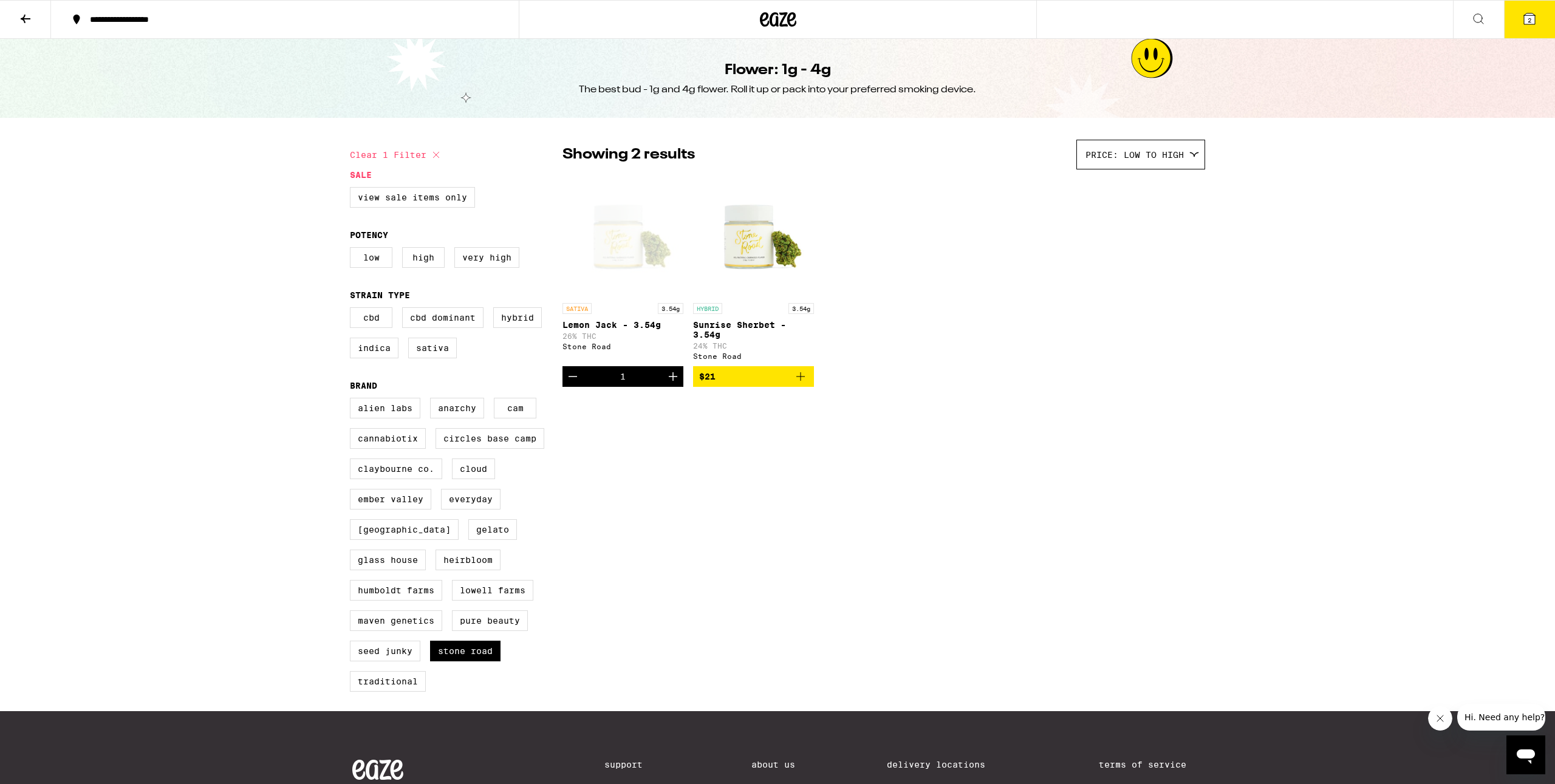
click at [567, 384] on icon "Decrement" at bounding box center [572, 376] width 14 height 14
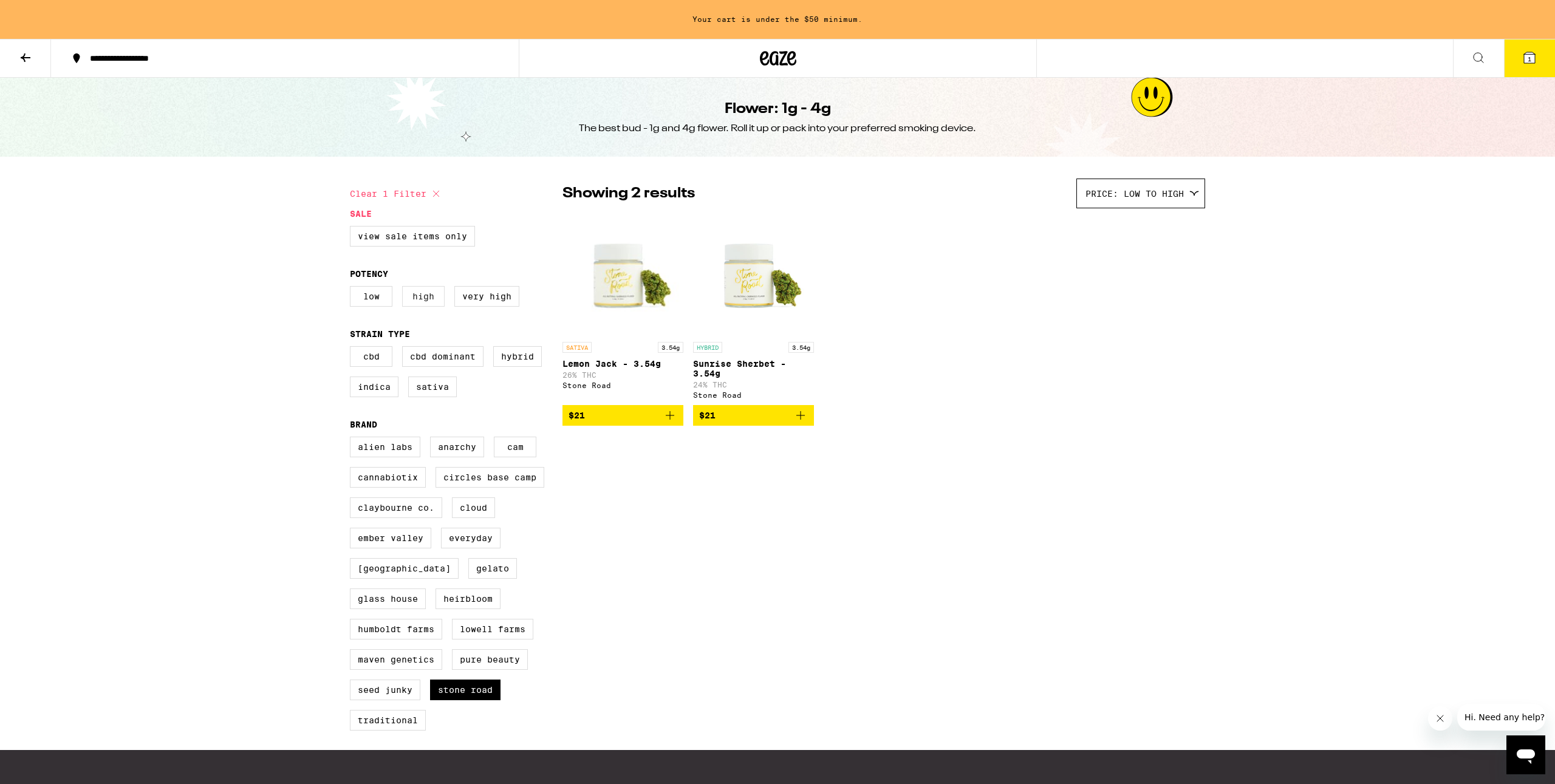
click at [434, 299] on label "High" at bounding box center [423, 296] width 42 height 21
click at [353, 289] on input "High" at bounding box center [352, 288] width 1 height 1
checkbox input "true"
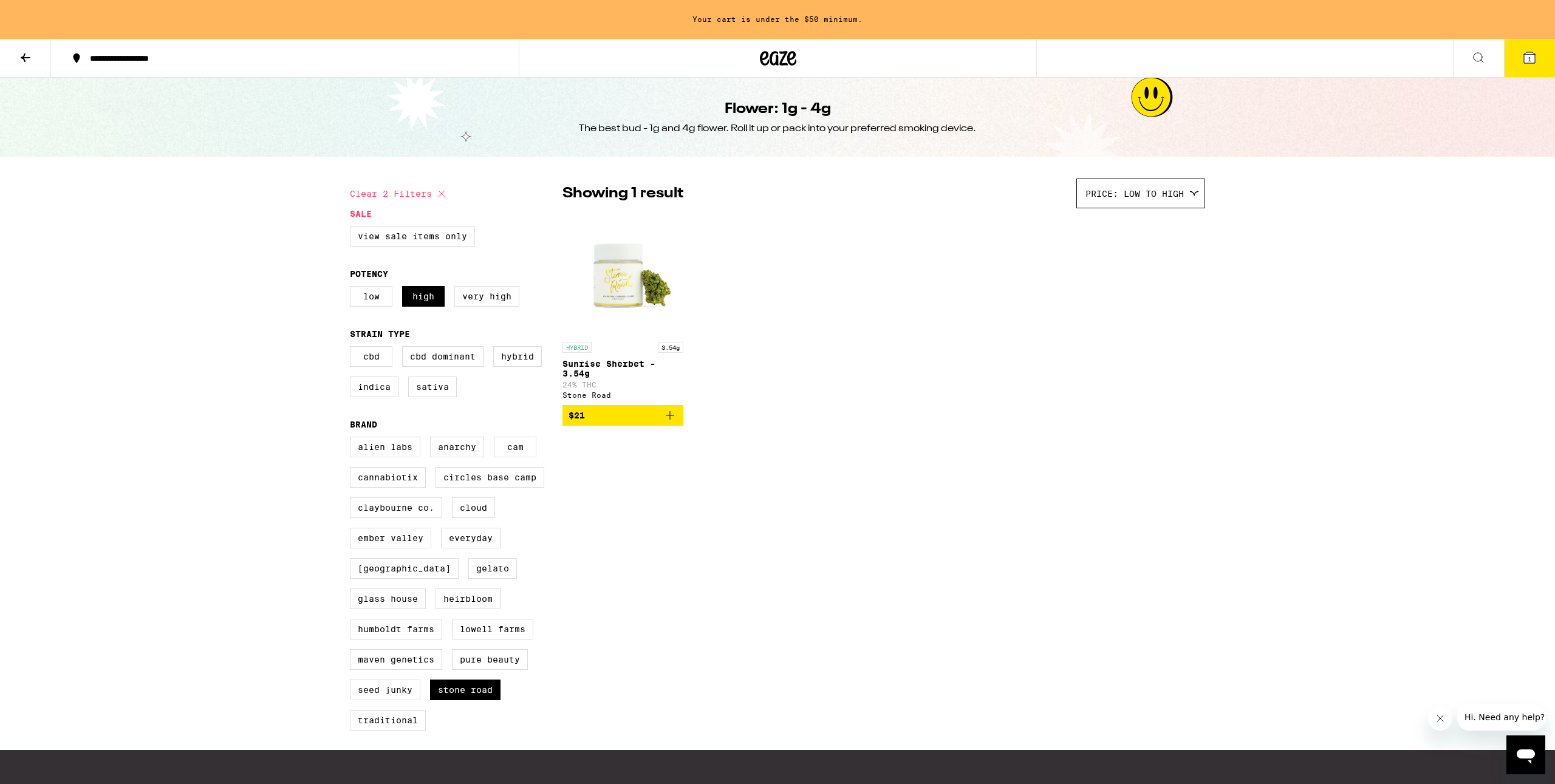
click at [370, 313] on div "Low High Very High" at bounding box center [456, 301] width 212 height 30
click at [472, 307] on label "Very High" at bounding box center [486, 296] width 65 height 21
click at [353, 289] on input "Very High" at bounding box center [352, 288] width 1 height 1
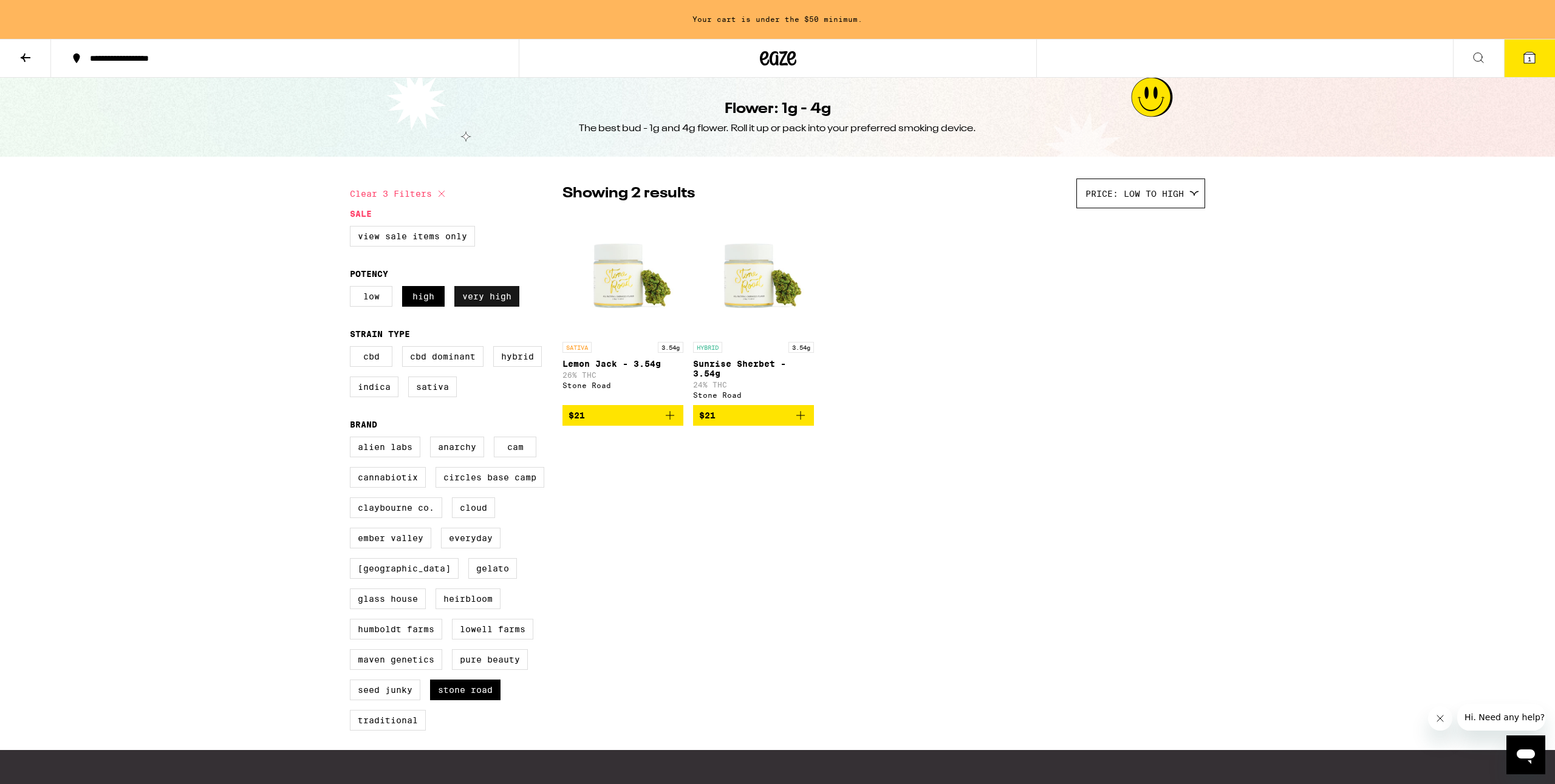
click at [472, 307] on label "Very High" at bounding box center [486, 296] width 65 height 21
click at [353, 289] on input "Very High" at bounding box center [352, 288] width 1 height 1
checkbox input "false"
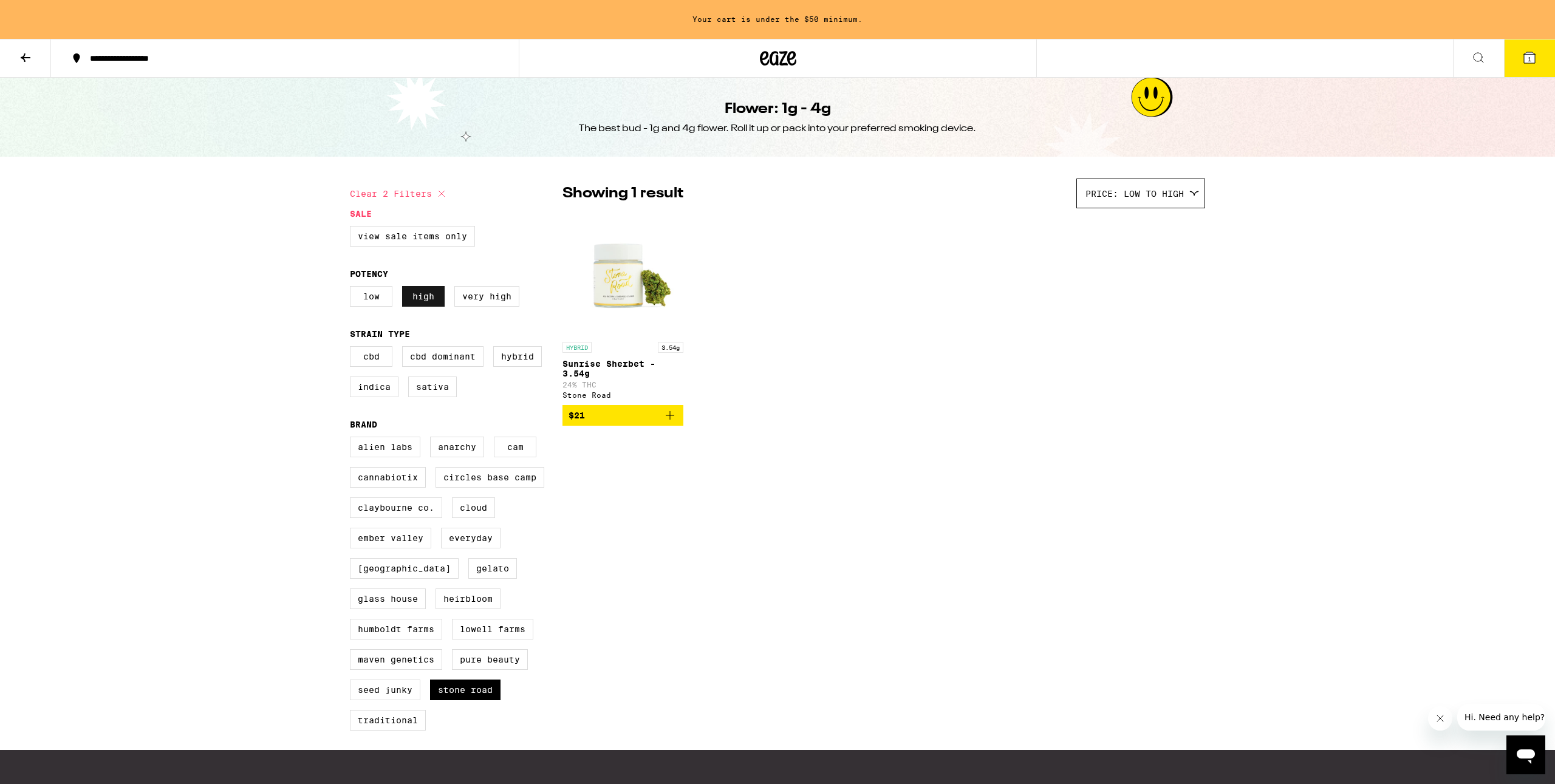
click at [419, 307] on label "High" at bounding box center [423, 296] width 42 height 21
click at [353, 289] on input "High" at bounding box center [352, 288] width 1 height 1
checkbox input "false"
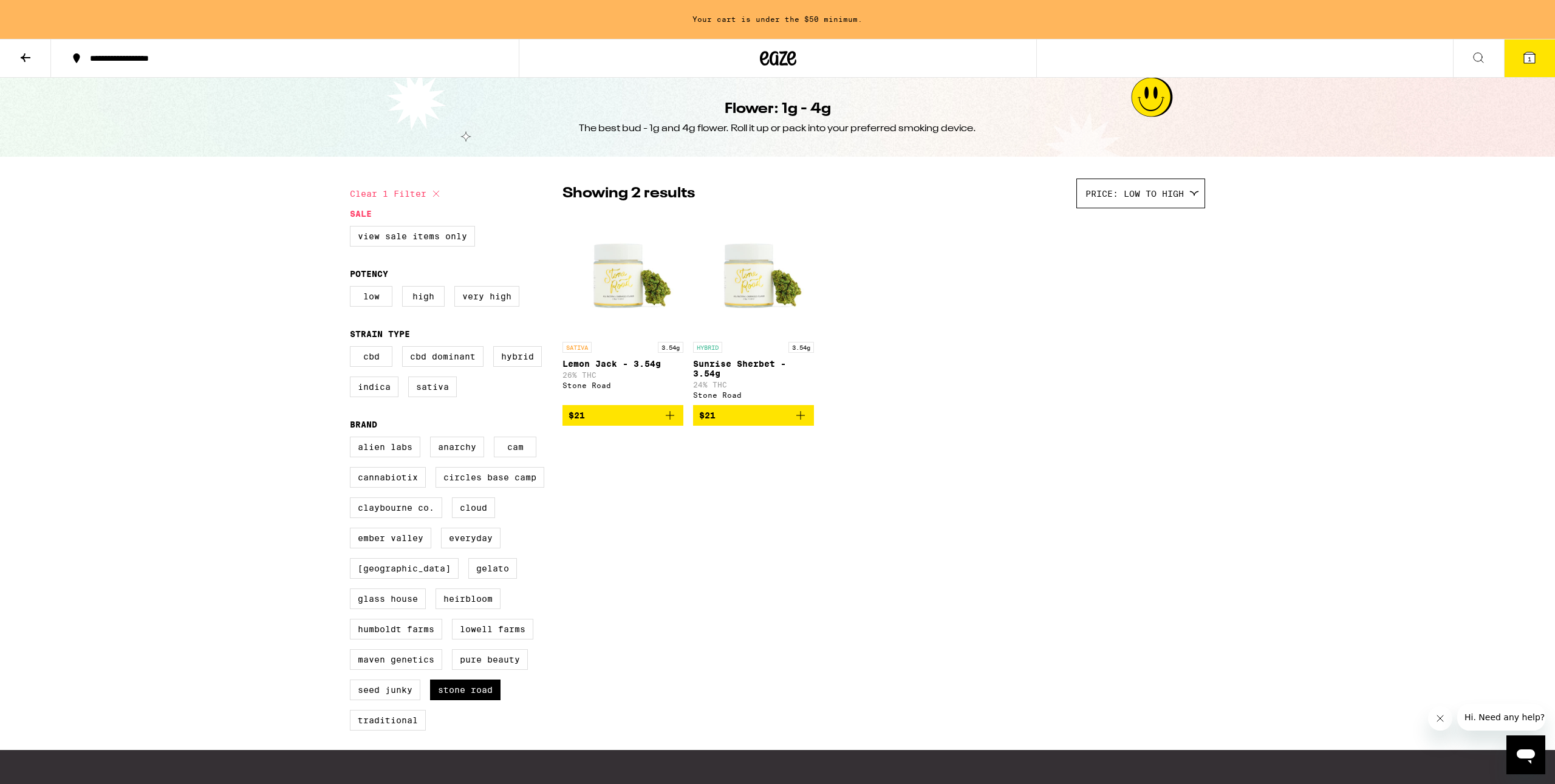
click at [1008, 564] on div "Clear 1 filter Sale View Sale Items Only Potency Low High Very High Strain Type…" at bounding box center [778, 460] width 875 height 581
click at [43, 70] on button at bounding box center [25, 59] width 51 height 39
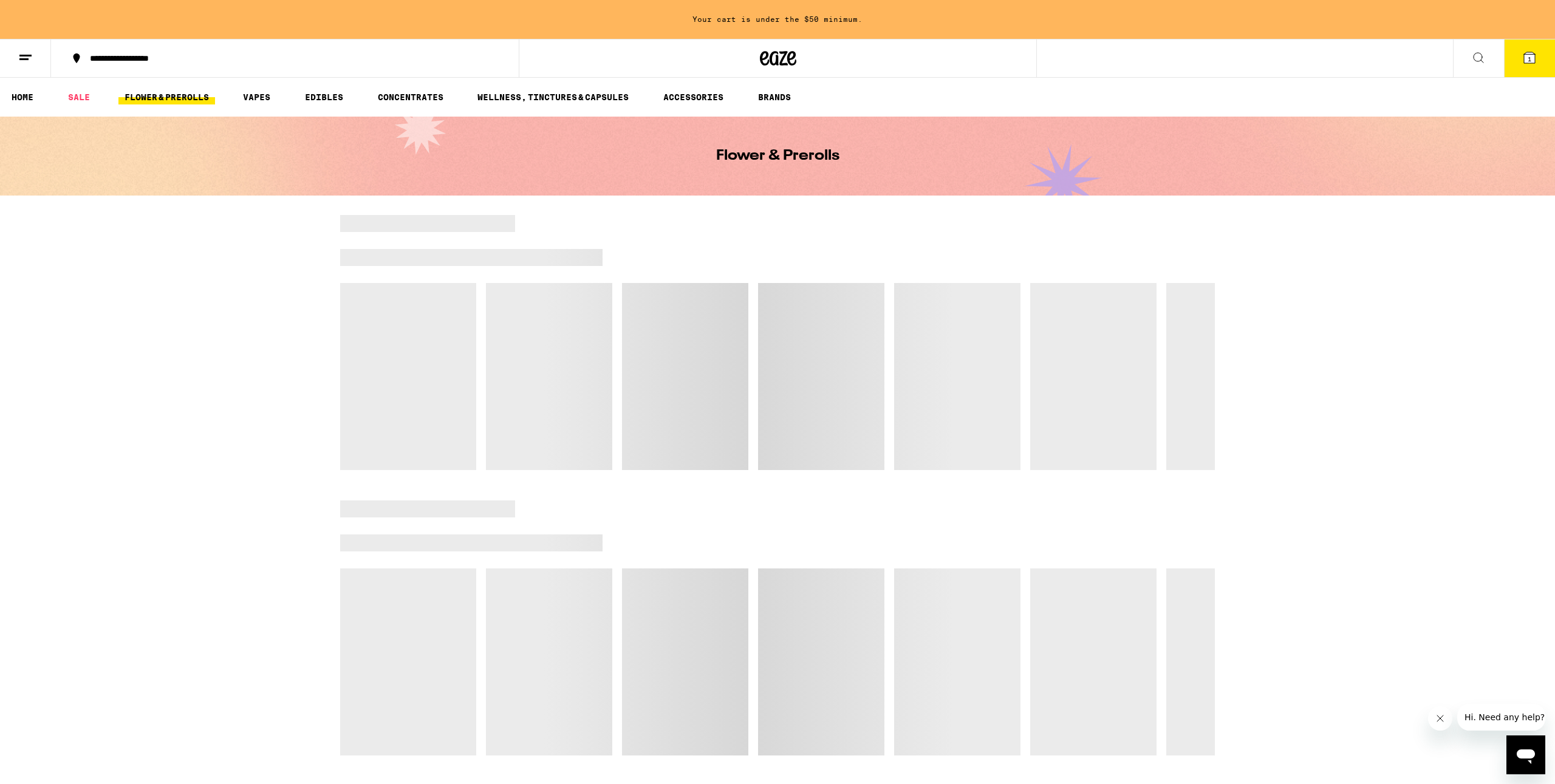
click at [25, 65] on button at bounding box center [25, 59] width 51 height 39
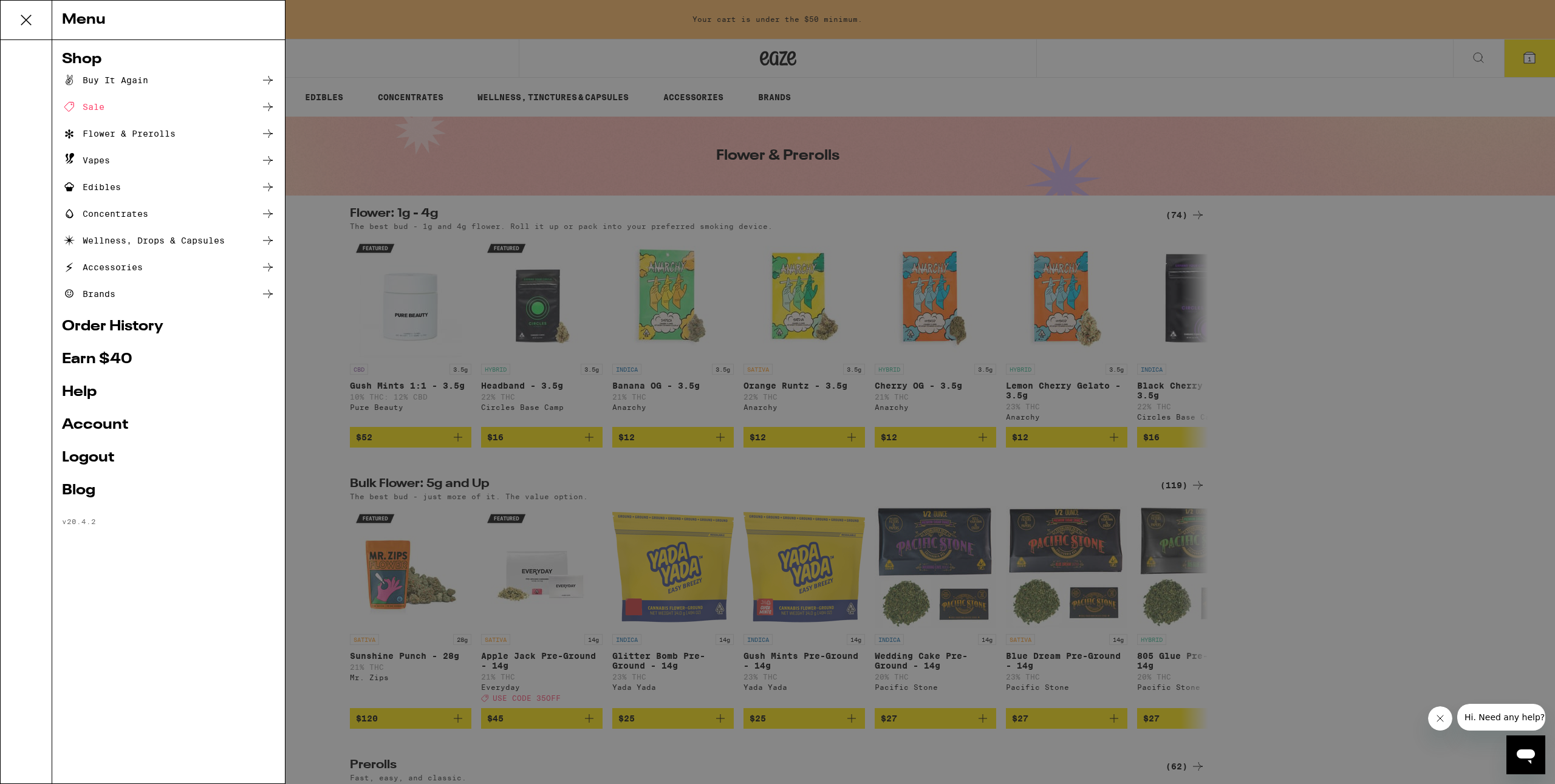
click at [909, 567] on div "Menu Shop Buy It Again Sale Flower & Prerolls Vapes Edibles Concentrates Wellne…" at bounding box center [777, 392] width 1555 height 784
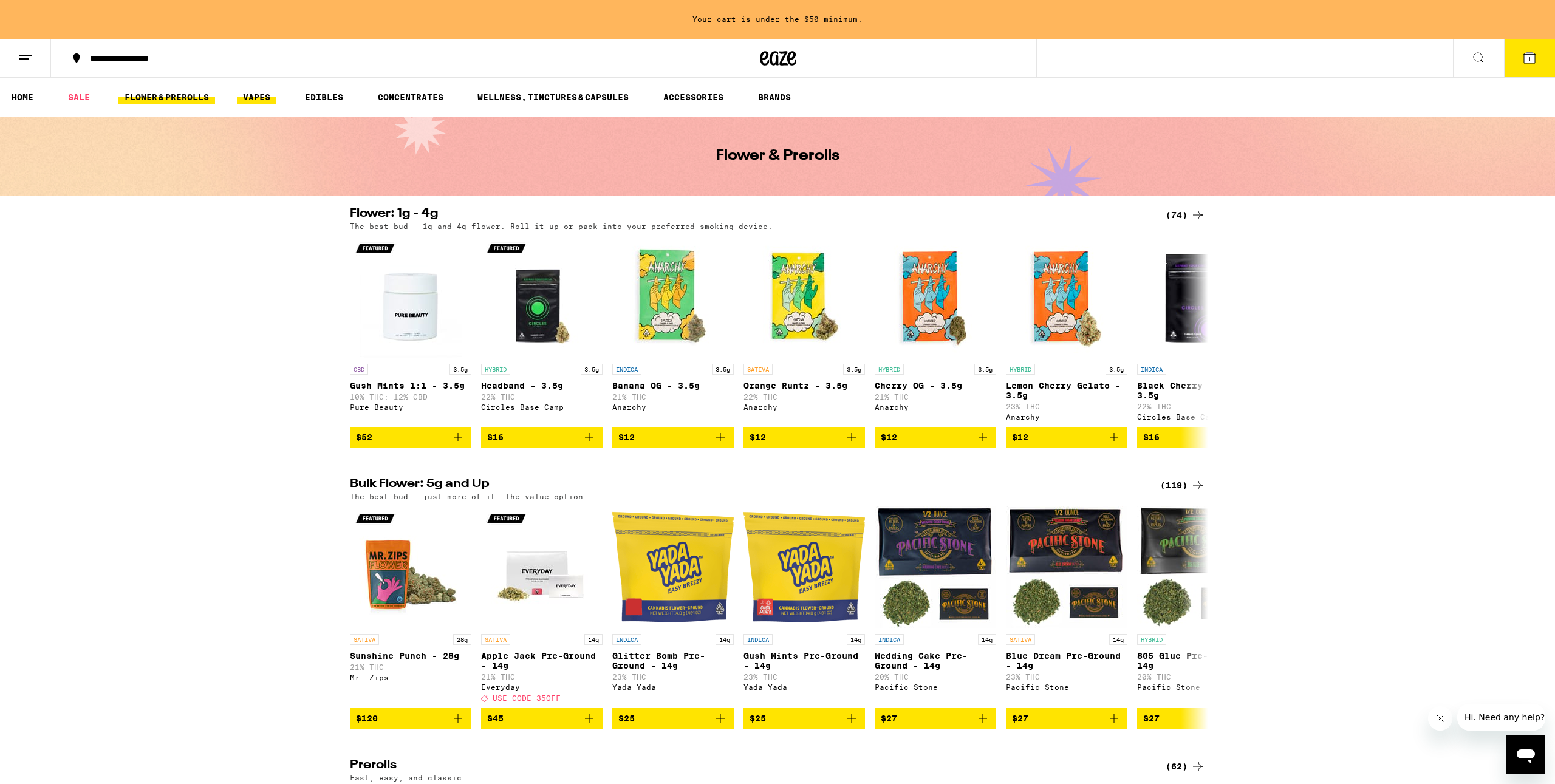
click at [270, 94] on link "VAPES" at bounding box center [257, 97] width 40 height 14
click at [422, 396] on p "10% THC: 12% CBD" at bounding box center [411, 397] width 122 height 8
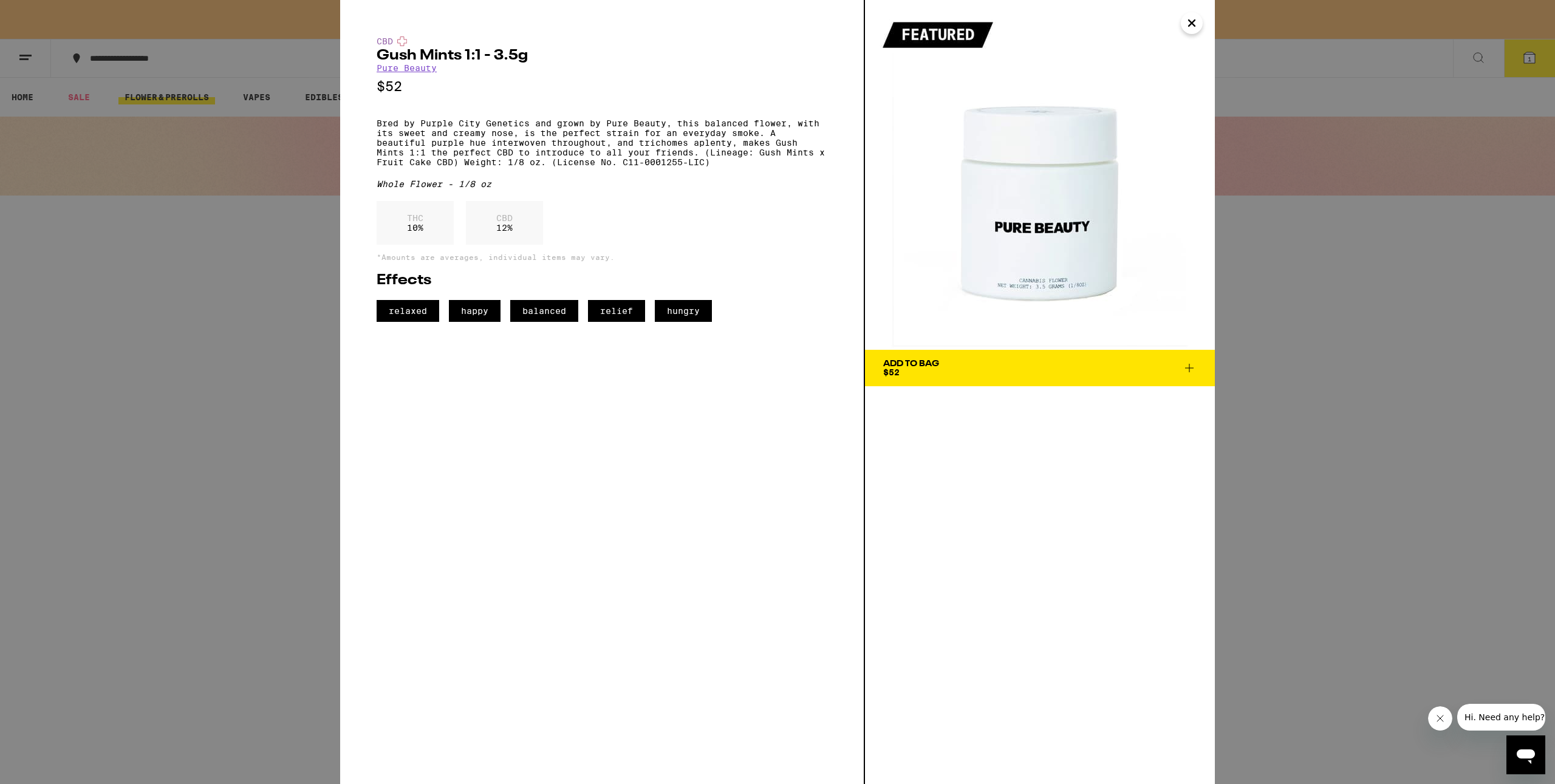
click at [1202, 19] on button "Close" at bounding box center [1192, 23] width 22 height 22
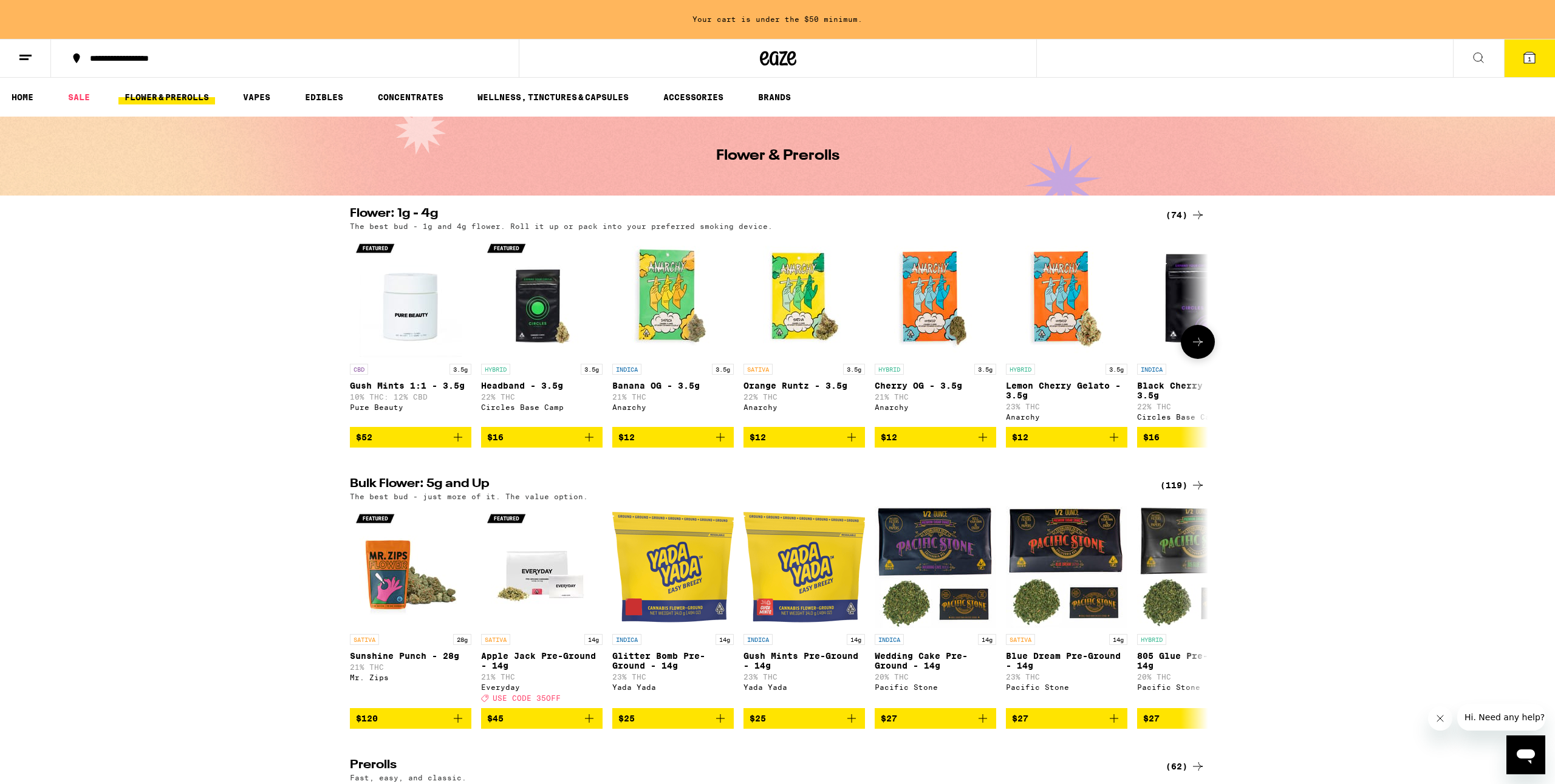
scroll to position [0, 1]
click at [80, 94] on link "SALE" at bounding box center [79, 97] width 34 height 14
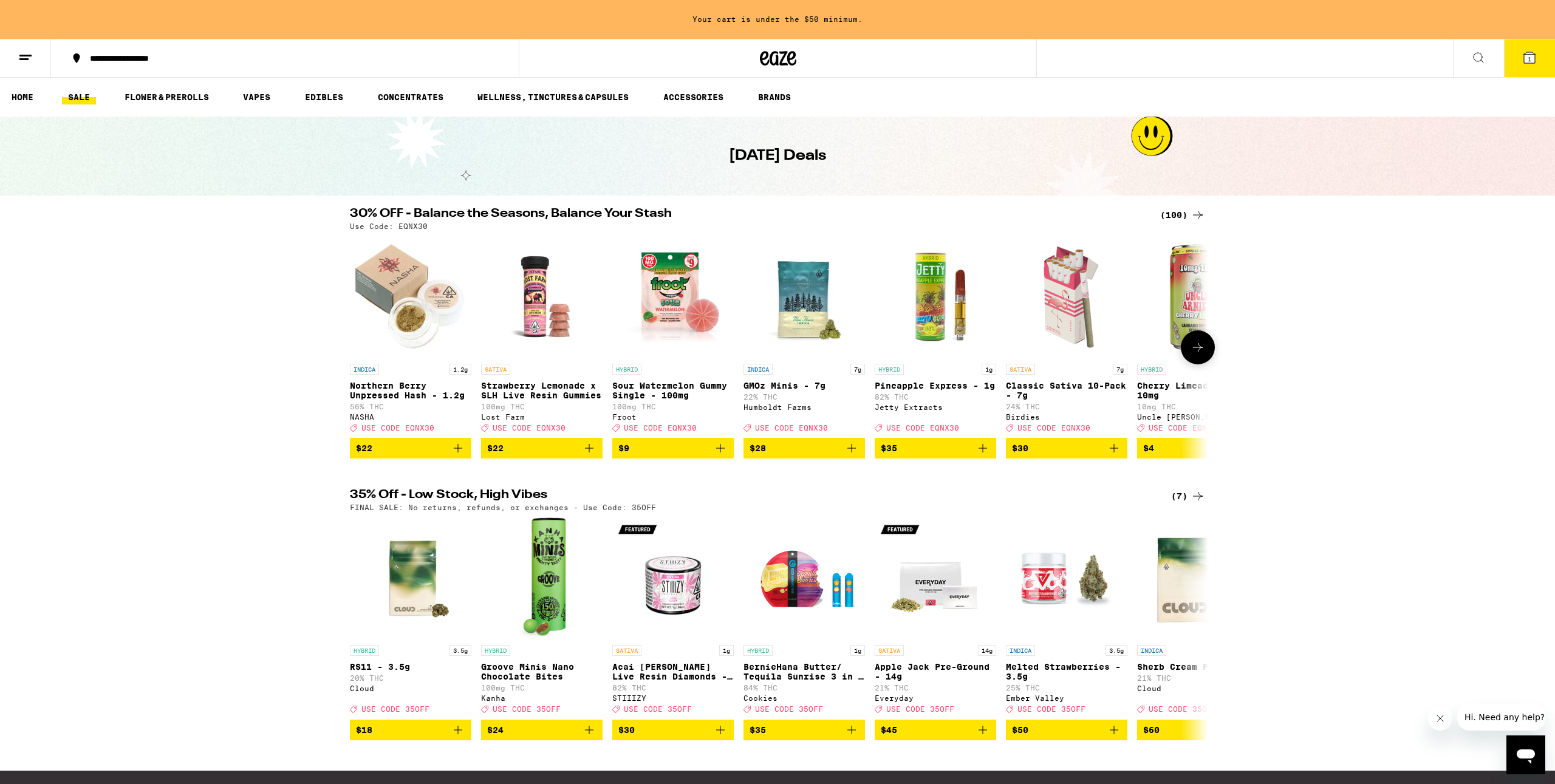
click at [363, 421] on div "NASHA" at bounding box center [411, 417] width 122 height 8
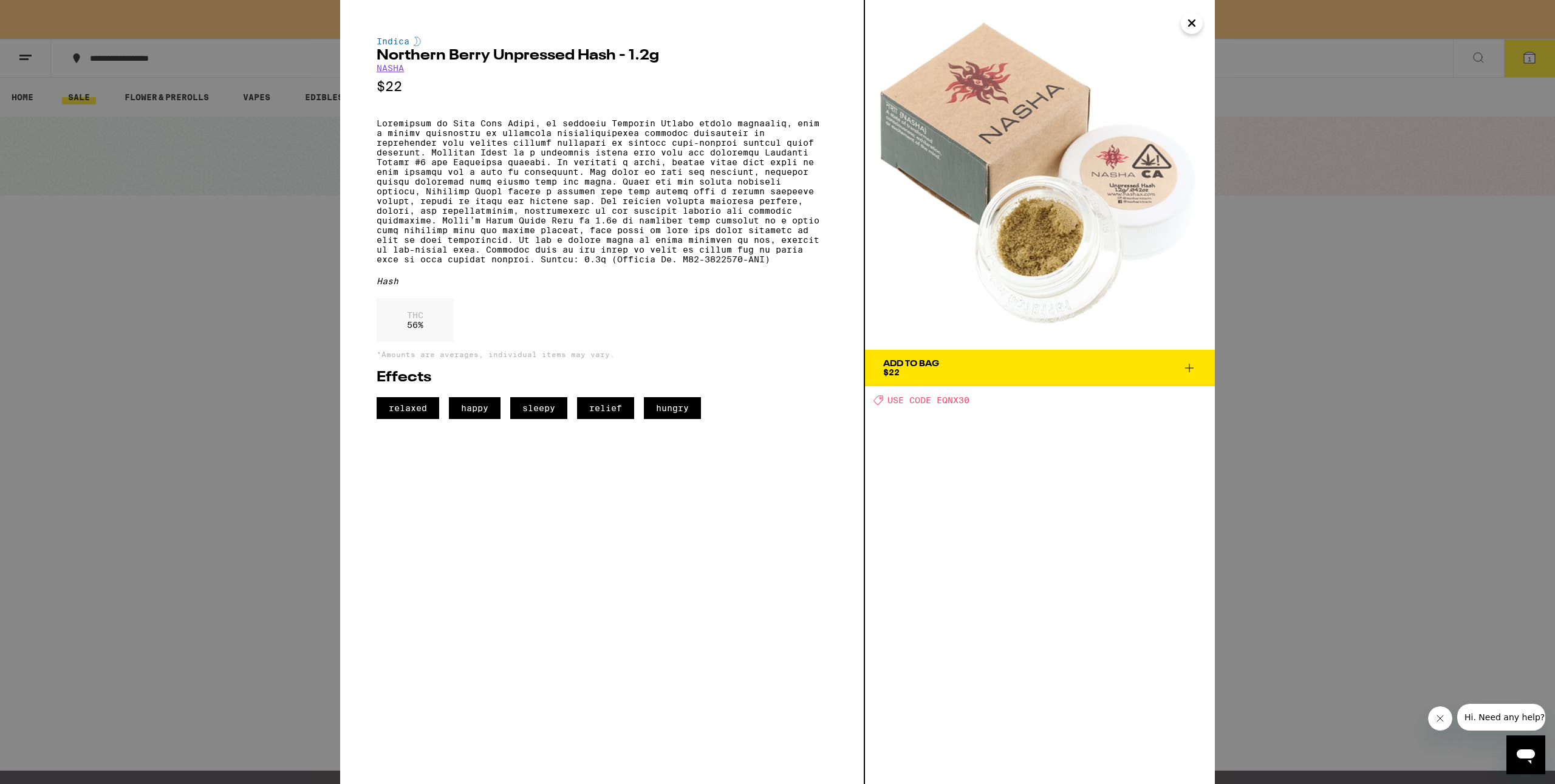
click at [391, 71] on link "NASHA" at bounding box center [390, 68] width 27 height 10
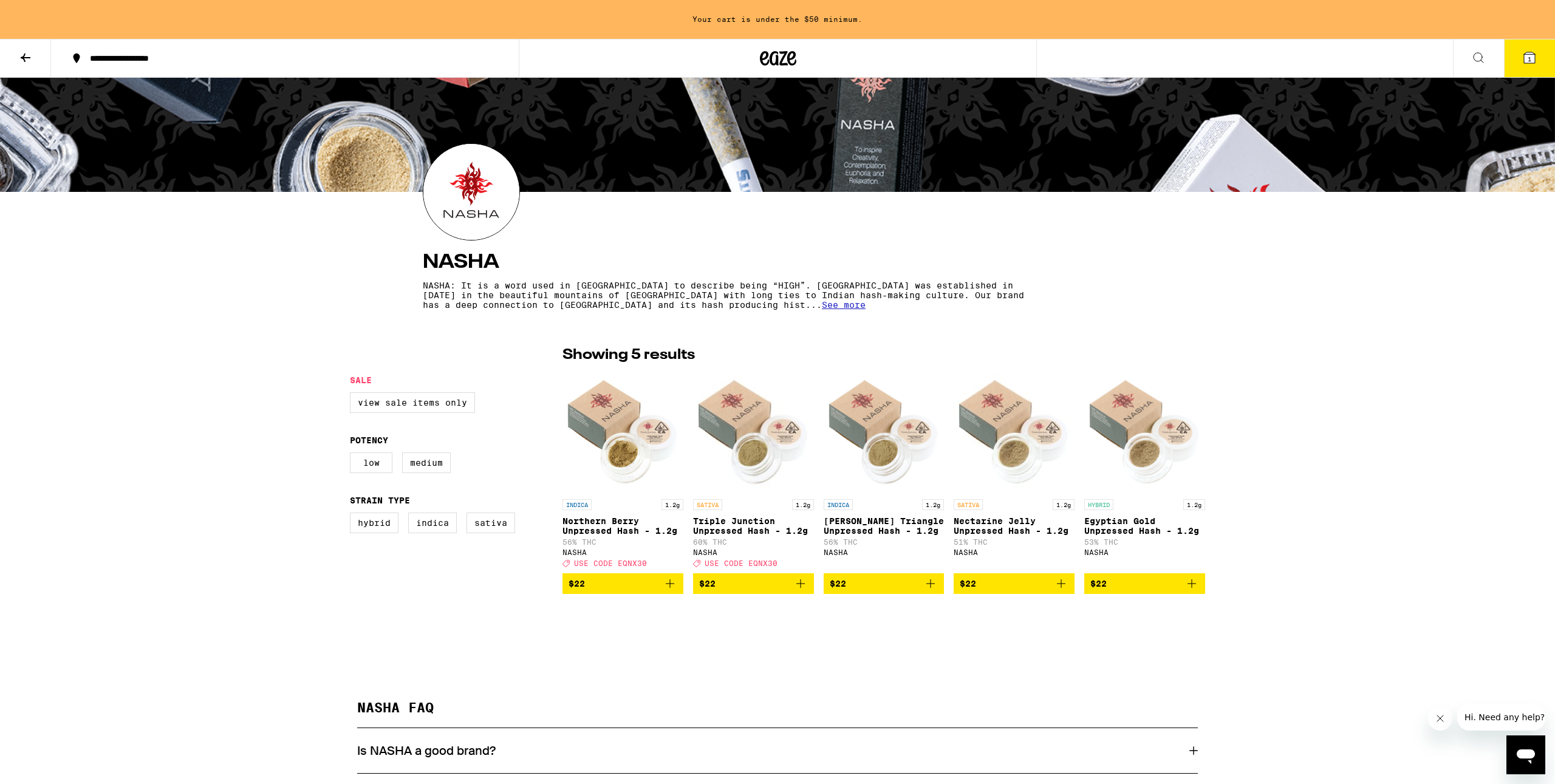
scroll to position [66, 0]
